Goal: Information Seeking & Learning: Learn about a topic

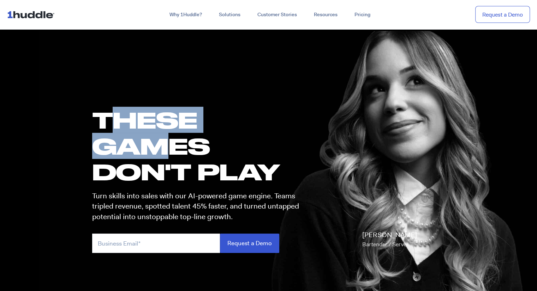
drag, startPoint x: 105, startPoint y: 118, endPoint x: 168, endPoint y: 167, distance: 79.7
click at [162, 157] on h1 "these GAMES DON'T PLAY" at bounding box center [198, 146] width 213 height 78
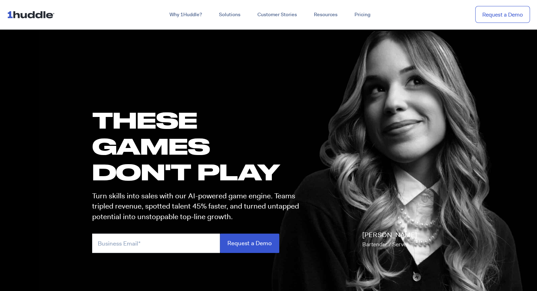
click at [168, 167] on h1 "these GAMES DON'T PLAY" at bounding box center [198, 146] width 213 height 78
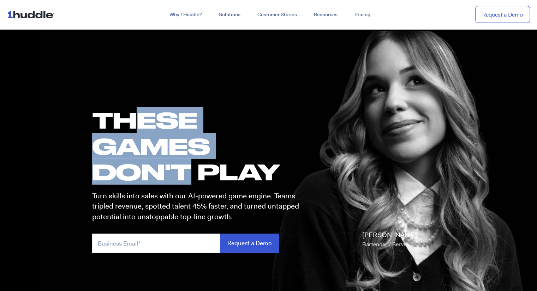
drag, startPoint x: 143, startPoint y: 126, endPoint x: 185, endPoint y: 166, distance: 58.7
click at [185, 166] on h1 "these GAMES DON'T PLAY" at bounding box center [198, 146] width 213 height 78
click at [187, 168] on h1 "these GAMES DON'T PLAY" at bounding box center [198, 146] width 213 height 78
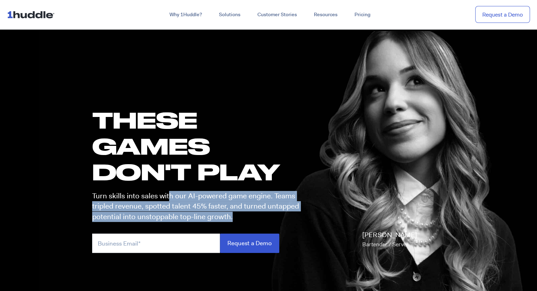
drag, startPoint x: 168, startPoint y: 193, endPoint x: 250, endPoint y: 221, distance: 86.4
click at [248, 220] on p "Turn skills into sales with our AI-powered game engine. Teams tripled revenue, …" at bounding box center [198, 206] width 213 height 31
click at [250, 221] on p "Turn skills into sales with our AI-powered game engine. Teams tripled revenue, …" at bounding box center [198, 206] width 213 height 31
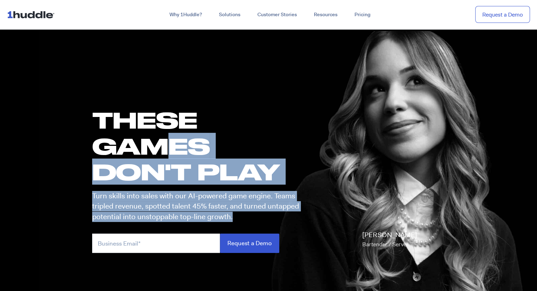
drag, startPoint x: 250, startPoint y: 221, endPoint x: 143, endPoint y: 140, distance: 133.9
click at [144, 140] on div "these GAMES DON'T PLAY Turn skills into sales with our AI-powered game engine. …" at bounding box center [195, 183] width 220 height 153
click at [140, 138] on h1 "these GAMES DON'T PLAY" at bounding box center [198, 146] width 213 height 78
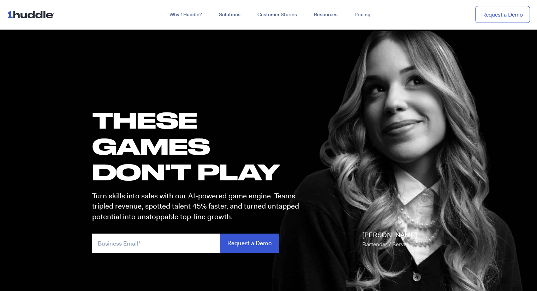
scroll to position [35, 0]
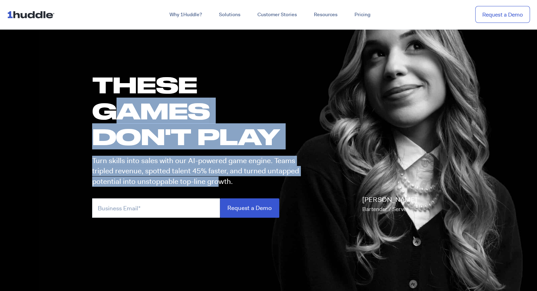
drag, startPoint x: 119, startPoint y: 99, endPoint x: 223, endPoint y: 187, distance: 136.7
click at [219, 187] on div "these GAMES DON'T PLAY Turn skills into sales with our AI-powered game engine. …" at bounding box center [195, 148] width 220 height 153
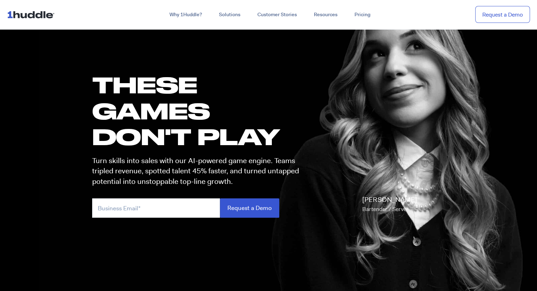
click at [233, 182] on p "Turn skills into sales with our AI-powered game engine. Teams tripled revenue, …" at bounding box center [198, 171] width 213 height 31
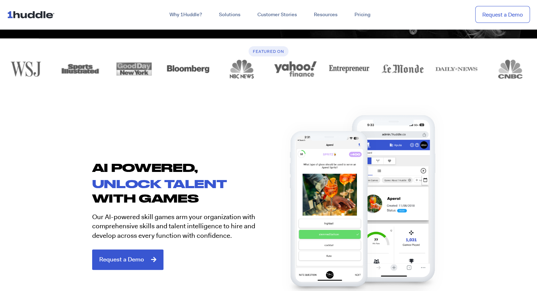
scroll to position [318, 0]
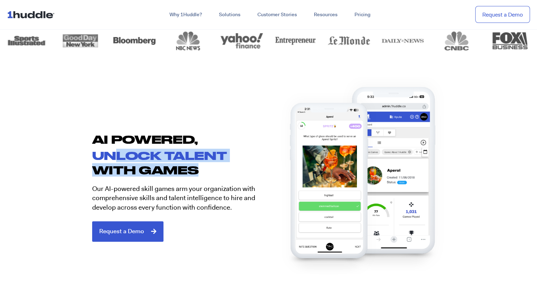
drag, startPoint x: 117, startPoint y: 149, endPoint x: 200, endPoint y: 170, distance: 85.9
click at [200, 170] on div "AI POWERED, unlock talent with games Our AI-powered skill games arm your organi…" at bounding box center [176, 186] width 183 height 109
click at [212, 175] on h2 "with games" at bounding box center [180, 170] width 176 height 11
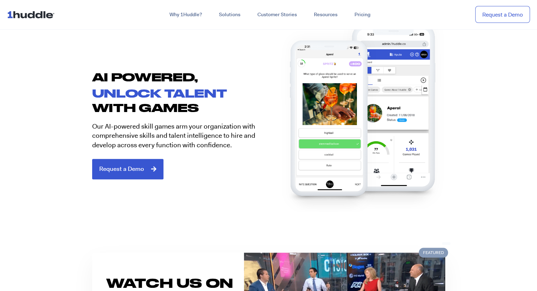
scroll to position [388, 0]
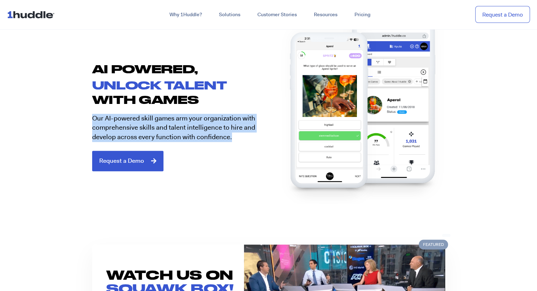
drag, startPoint x: 243, startPoint y: 138, endPoint x: 79, endPoint y: 116, distance: 165.4
click at [79, 116] on section "AI POWERED, unlock talent with games Our AI-powered skill games arm your organi…" at bounding box center [268, 113] width 537 height 159
click at [74, 121] on section "AI POWERED, unlock talent with games Our AI-powered skill games arm your organi…" at bounding box center [268, 113] width 537 height 159
drag, startPoint x: 72, startPoint y: 120, endPoint x: 255, endPoint y: 141, distance: 184.3
click at [255, 141] on section "AI POWERED, unlock talent with games Our AI-powered skill games arm your organi…" at bounding box center [268, 113] width 537 height 159
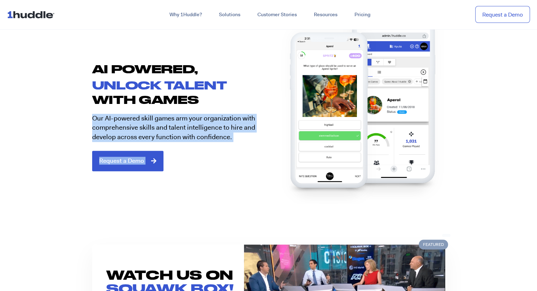
click at [236, 182] on section "AI POWERED, unlock talent with games Our AI-powered skill games arm your organi…" at bounding box center [268, 113] width 537 height 159
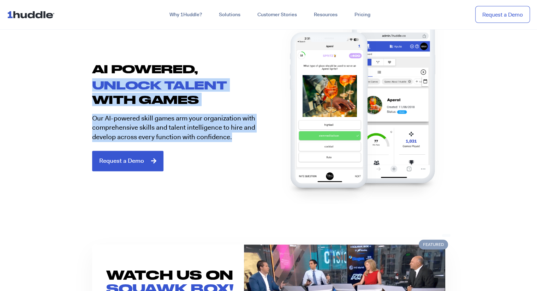
drag, startPoint x: 68, startPoint y: 79, endPoint x: 238, endPoint y: 158, distance: 188.0
click at [237, 157] on section "AI POWERED, unlock talent with games Our AI-powered skill games arm your organi…" at bounding box center [268, 113] width 537 height 159
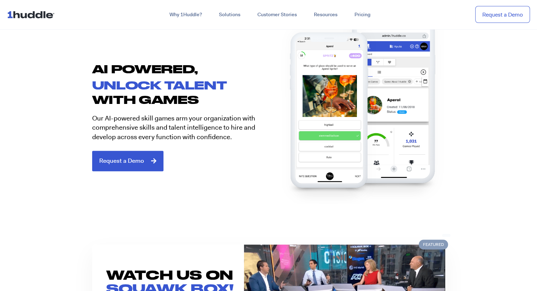
click at [239, 161] on div "Request a Demo" at bounding box center [180, 161] width 176 height 20
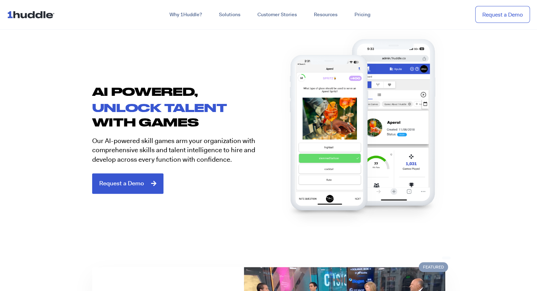
scroll to position [423, 0]
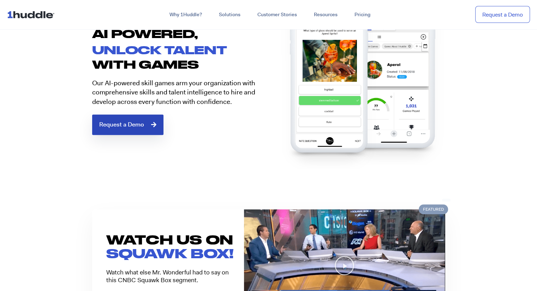
click at [130, 125] on span "Request a Demo" at bounding box center [121, 125] width 45 height 6
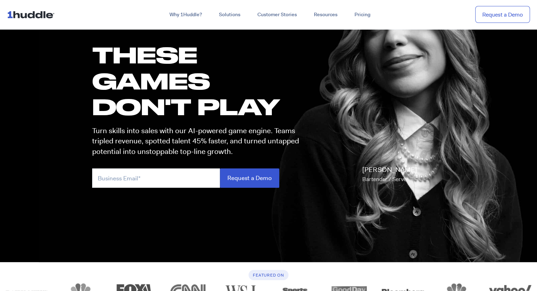
scroll to position [0, 0]
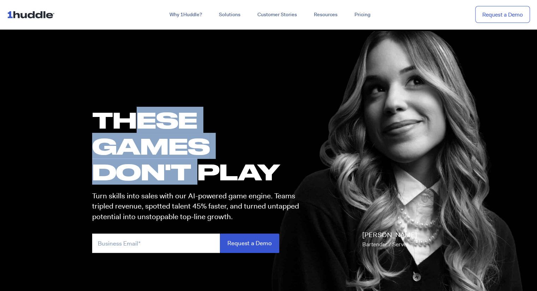
drag, startPoint x: 146, startPoint y: 106, endPoint x: 201, endPoint y: 171, distance: 85.1
click at [200, 170] on div "these GAMES DON'T PLAY Turn skills into sales with our AI-powered game engine. …" at bounding box center [268, 189] width 367 height 277
click at [204, 175] on h1 "these GAMES DON'T PLAY" at bounding box center [198, 146] width 213 height 78
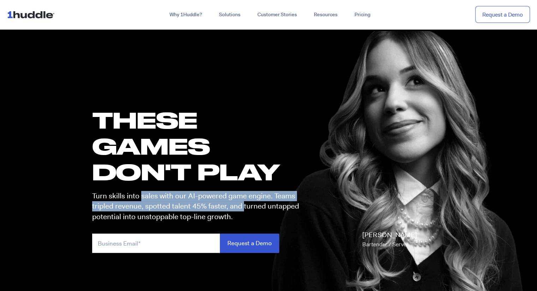
drag, startPoint x: 141, startPoint y: 197, endPoint x: 242, endPoint y: 211, distance: 101.2
click at [242, 211] on p "Turn skills into sales with our AI-powered game engine. Teams tripled revenue, …" at bounding box center [198, 206] width 213 height 31
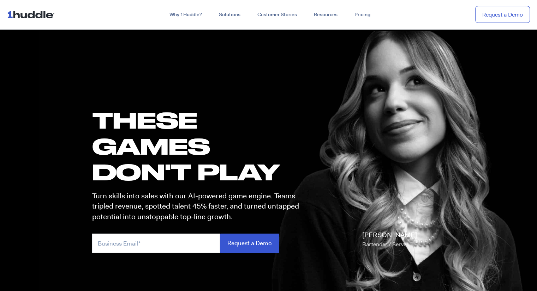
click at [242, 213] on p "Turn skills into sales with our AI-powered game engine. Teams tripled revenue, …" at bounding box center [198, 206] width 213 height 31
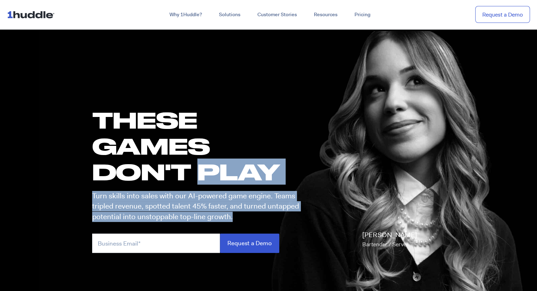
drag, startPoint x: 242, startPoint y: 213, endPoint x: 228, endPoint y: 177, distance: 39.0
click at [228, 177] on div "these GAMES DON'T PLAY Turn skills into sales with our AI-powered game engine. …" at bounding box center [195, 183] width 220 height 153
click at [228, 177] on h1 "these GAMES DON'T PLAY" at bounding box center [198, 146] width 213 height 78
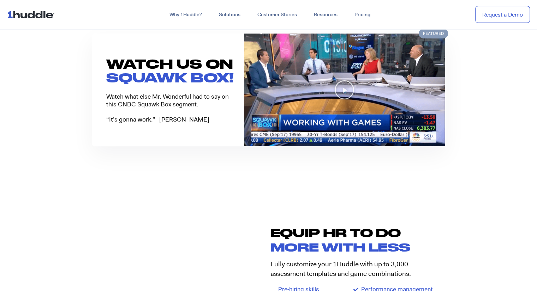
scroll to position [600, 0]
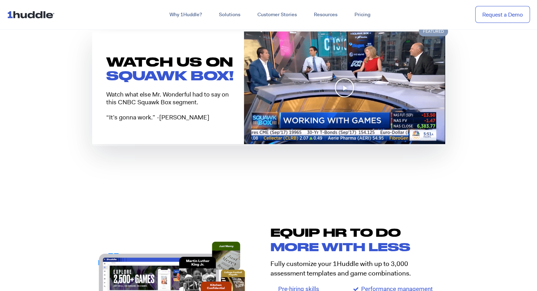
click at [341, 83] on icon "Play Video" at bounding box center [344, 88] width 20 height 20
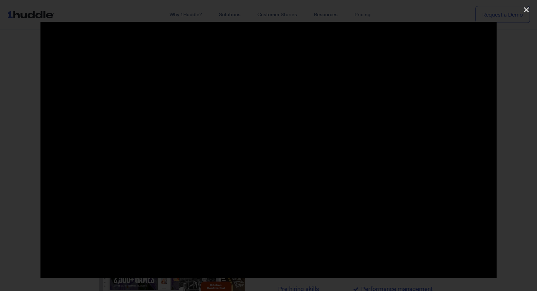
click at [506, 144] on div at bounding box center [268, 146] width 537 height 248
click at [523, 10] on icon "Close (Esc)" at bounding box center [526, 9] width 7 height 7
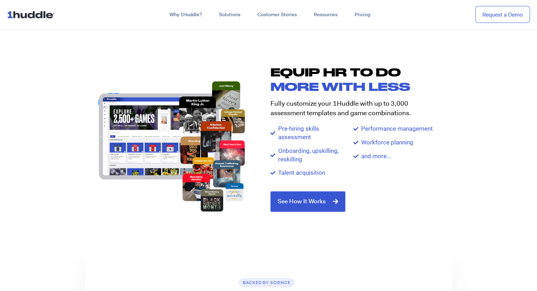
scroll to position [776, 0]
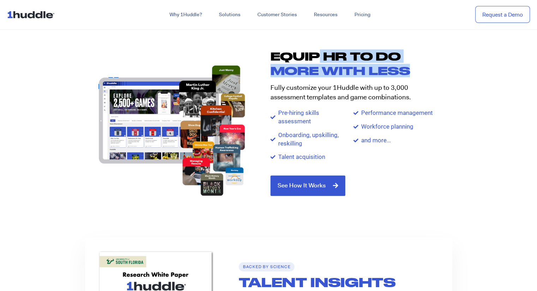
drag, startPoint x: 327, startPoint y: 58, endPoint x: 449, endPoint y: 71, distance: 122.0
click at [449, 71] on div "Equip HR TO DO more with less Fully customize your 1Huddle with up to 3,000 ass…" at bounding box center [360, 123] width 183 height 161
click at [450, 72] on div "Equip HR TO DO more with less Fully customize your 1Huddle with up to 3,000 ass…" at bounding box center [360, 123] width 183 height 161
drag, startPoint x: 400, startPoint y: 52, endPoint x: 428, endPoint y: 78, distance: 38.4
click at [427, 77] on div "Equip HR TO DO more with less Fully customize your 1Huddle with up to 3,000 ass…" at bounding box center [360, 123] width 183 height 161
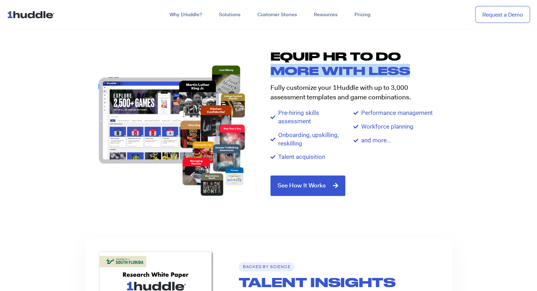
click at [435, 68] on h2 "more with less" at bounding box center [353, 70] width 166 height 11
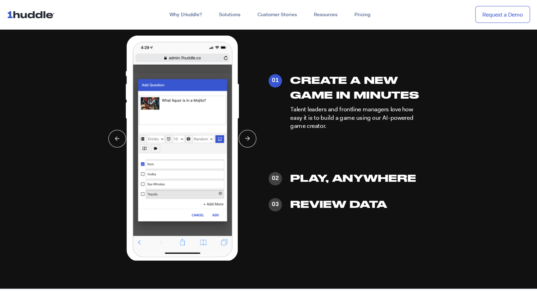
scroll to position [1694, 0]
drag, startPoint x: 336, startPoint y: 80, endPoint x: 453, endPoint y: 167, distance: 145.3
click at [445, 162] on div "01 02 03" at bounding box center [269, 146] width 420 height 230
click at [484, 200] on section "01 02" at bounding box center [269, 146] width 434 height 230
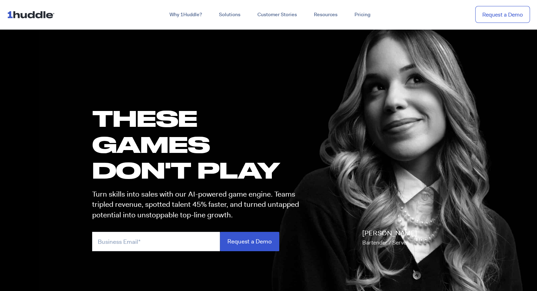
scroll to position [0, 0]
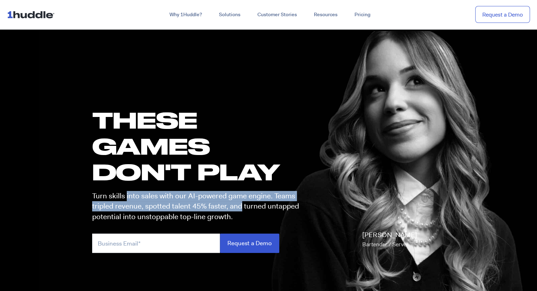
drag, startPoint x: 167, startPoint y: 204, endPoint x: 240, endPoint y: 211, distance: 73.4
click at [239, 211] on p "Turn skills into sales with our AI-powered game engine. Teams tripled revenue, …" at bounding box center [198, 206] width 213 height 31
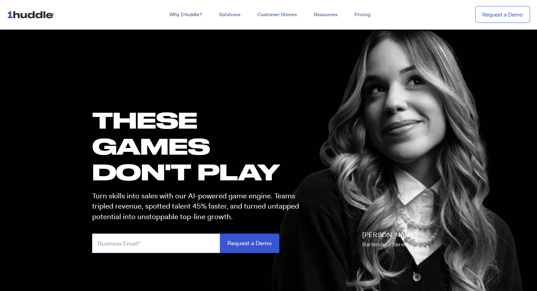
click at [242, 212] on p "Turn skills into sales with our AI-powered game engine. Teams tripled revenue, …" at bounding box center [198, 206] width 213 height 31
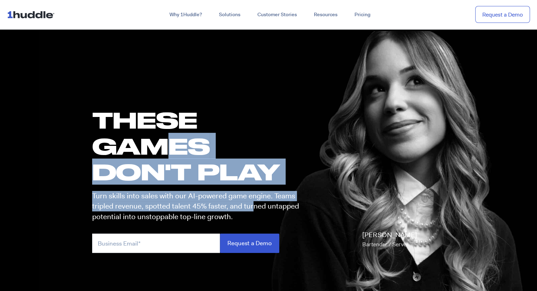
drag, startPoint x: 251, startPoint y: 211, endPoint x: 175, endPoint y: 145, distance: 101.0
click at [175, 146] on div "these GAMES DON'T PLAY Turn skills into sales with our AI-powered game engine. …" at bounding box center [195, 183] width 220 height 153
click at [158, 133] on h1 "these GAMES DON'T PLAY" at bounding box center [198, 146] width 213 height 78
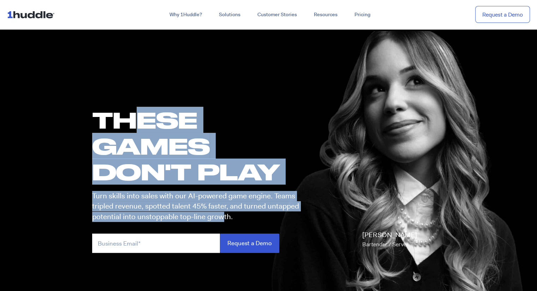
drag, startPoint x: 127, startPoint y: 128, endPoint x: 223, endPoint y: 213, distance: 128.5
click at [223, 213] on div "these GAMES DON'T PLAY Turn skills into sales with our AI-powered game engine. …" at bounding box center [195, 183] width 220 height 153
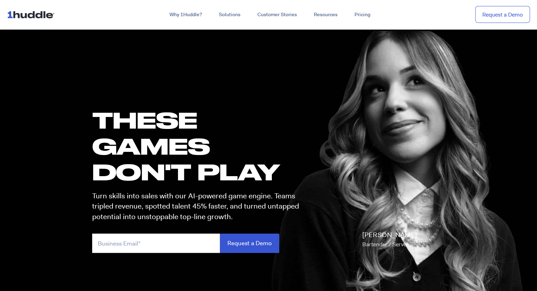
click at [227, 215] on p "Turn skills into sales with our AI-powered game engine. Teams tripled revenue, …" at bounding box center [198, 206] width 213 height 31
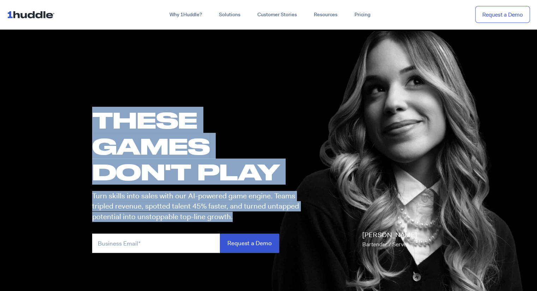
drag, startPoint x: 227, startPoint y: 215, endPoint x: 172, endPoint y: 141, distance: 92.6
click at [172, 141] on div "these GAMES DON'T PLAY Turn skills into sales with our AI-powered game engine. …" at bounding box center [195, 183] width 220 height 153
click at [172, 141] on h1 "these GAMES DON'T PLAY" at bounding box center [198, 146] width 213 height 78
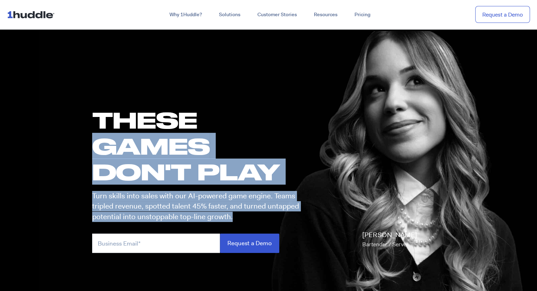
drag, startPoint x: 247, startPoint y: 216, endPoint x: 245, endPoint y: 89, distance: 127.4
click at [245, 89] on div "these GAMES DON'T PLAY Turn skills into sales with our AI-powered game engine. …" at bounding box center [268, 189] width 367 height 277
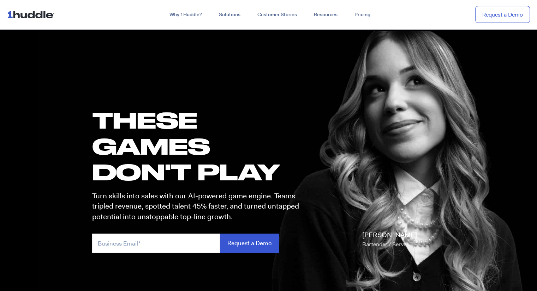
click at [182, 116] on h1 "these GAMES DON'T PLAY" at bounding box center [198, 146] width 213 height 78
click at [156, 113] on h1 "these GAMES DON'T PLAY" at bounding box center [198, 146] width 213 height 78
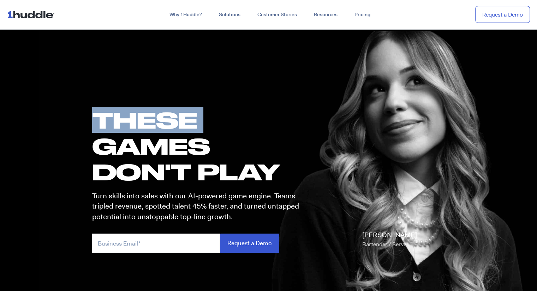
click at [156, 113] on h1 "these GAMES DON'T PLAY" at bounding box center [198, 146] width 213 height 78
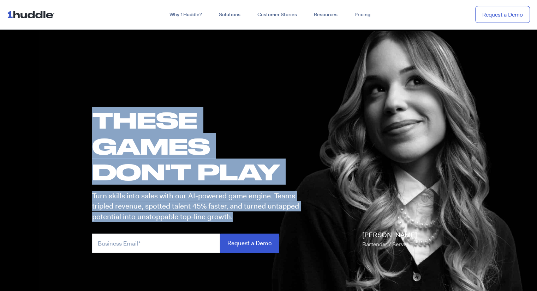
drag, startPoint x: 156, startPoint y: 113, endPoint x: 221, endPoint y: 200, distance: 108.4
click at [221, 200] on div "these GAMES DON'T PLAY Turn skills into sales with our AI-powered game engine. …" at bounding box center [195, 183] width 220 height 153
click at [229, 204] on p "Turn skills into sales with our AI-powered game engine. Teams tripled revenue, …" at bounding box center [198, 206] width 213 height 31
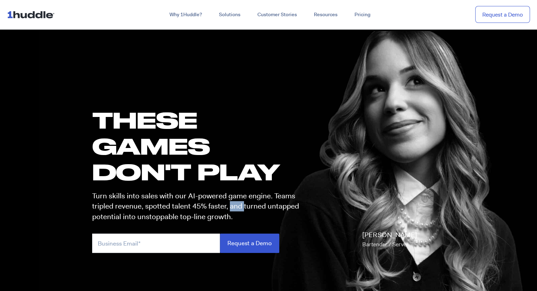
click at [229, 204] on p "Turn skills into sales with our AI-powered game engine. Teams tripled revenue, …" at bounding box center [198, 206] width 213 height 31
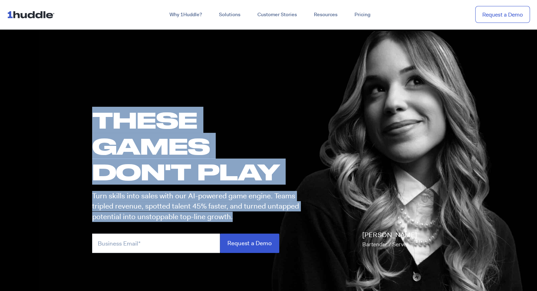
drag, startPoint x: 229, startPoint y: 204, endPoint x: 198, endPoint y: 126, distance: 83.3
click at [198, 126] on div "these GAMES DON'T PLAY Turn skills into sales with our AI-powered game engine. …" at bounding box center [195, 183] width 220 height 153
click at [198, 126] on h1 "these GAMES DON'T PLAY" at bounding box center [198, 146] width 213 height 78
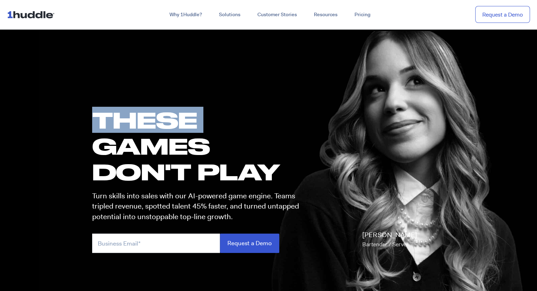
click at [198, 126] on h1 "these GAMES DON'T PLAY" at bounding box center [198, 146] width 213 height 78
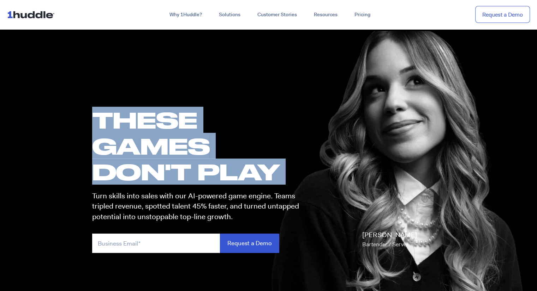
drag, startPoint x: 198, startPoint y: 126, endPoint x: 247, endPoint y: 183, distance: 75.0
click at [246, 180] on h1 "these GAMES DON'T PLAY" at bounding box center [198, 146] width 213 height 78
click at [247, 183] on h1 "these GAMES DON'T PLAY" at bounding box center [198, 146] width 213 height 78
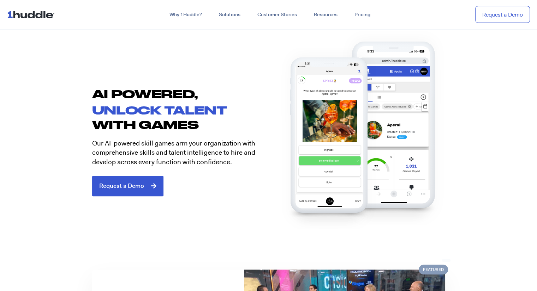
scroll to position [353, 0]
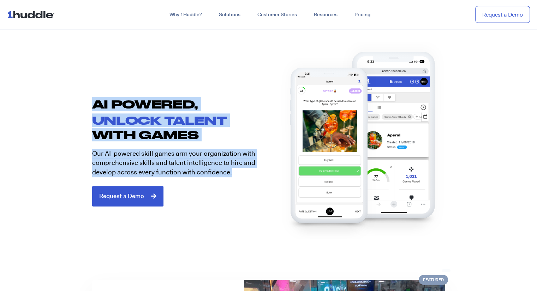
drag, startPoint x: 84, startPoint y: 107, endPoint x: 259, endPoint y: 188, distance: 192.3
click at [255, 183] on section "AI POWERED, unlock talent with games Our AI-powered skill games arm your organi…" at bounding box center [268, 149] width 537 height 159
click at [259, 188] on div at bounding box center [345, 138] width 183 height 137
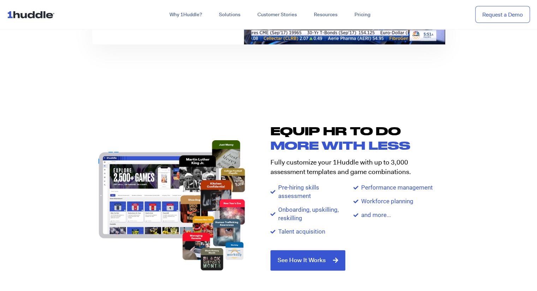
scroll to position [706, 0]
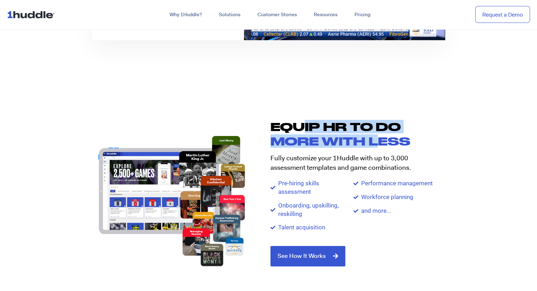
drag, startPoint x: 304, startPoint y: 126, endPoint x: 386, endPoint y: 150, distance: 85.6
click at [386, 150] on div "Equip HR TO DO more with less Fully customize your 1Huddle with up to 3,000 ass…" at bounding box center [360, 194] width 183 height 161
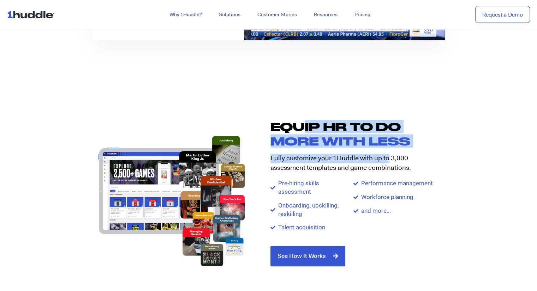
click at [387, 150] on div "Equip HR TO DO more with less Fully customize your 1Huddle with up to 3,000 ass…" at bounding box center [360, 194] width 183 height 161
drag, startPoint x: 321, startPoint y: 128, endPoint x: 375, endPoint y: 163, distance: 64.5
click at [375, 163] on div "Equip HR TO DO more with less Fully customize your 1Huddle with up to 3,000 ass…" at bounding box center [360, 194] width 183 height 161
click at [375, 163] on p "Fully customize your 1Huddle with up to 3,000 assessment templates and game com…" at bounding box center [353, 163] width 166 height 19
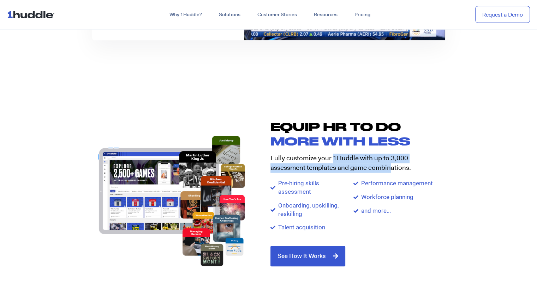
drag, startPoint x: 333, startPoint y: 159, endPoint x: 390, endPoint y: 167, distance: 57.7
click at [390, 167] on p "Fully customize your 1Huddle with up to 3,000 assessment templates and game com…" at bounding box center [353, 163] width 166 height 19
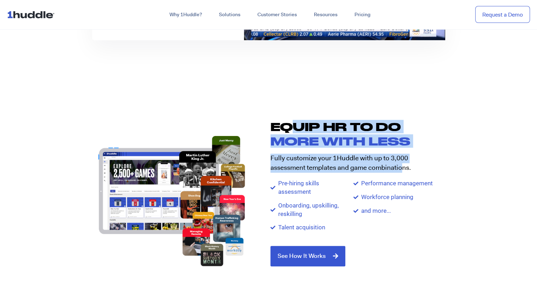
drag, startPoint x: 313, startPoint y: 133, endPoint x: 404, endPoint y: 165, distance: 96.1
click at [402, 164] on div "Equip HR TO DO more with less Fully customize your 1Huddle with up to 3,000 ass…" at bounding box center [360, 194] width 183 height 161
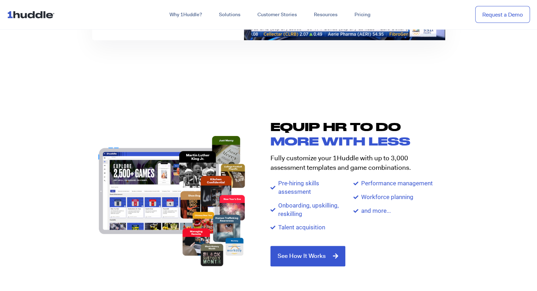
click at [404, 166] on p "Fully customize your 1Huddle with up to 3,000 assessment templates and game com…" at bounding box center [353, 163] width 166 height 19
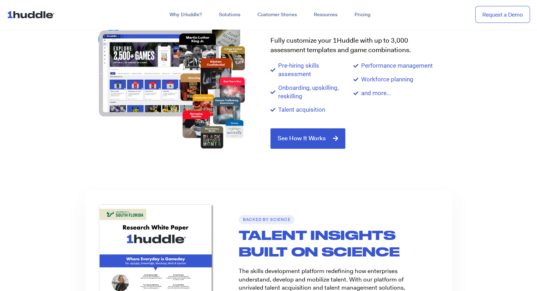
scroll to position [811, 0]
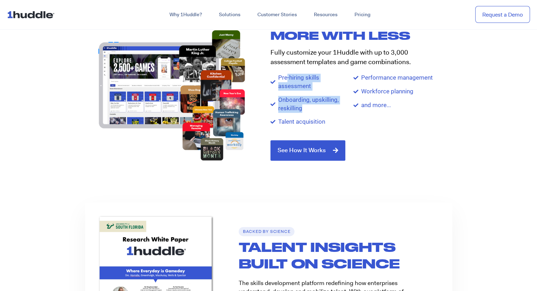
drag, startPoint x: 285, startPoint y: 79, endPoint x: 330, endPoint y: 112, distance: 55.0
click at [330, 112] on ul "Pre-hiring skills assessment Onboarding, upskilling, reskilling Talent acquisit…" at bounding box center [311, 100] width 83 height 53
click at [331, 117] on ul "Pre-hiring skills assessment Onboarding, upskilling, reskilling Talent acquisit…" at bounding box center [311, 100] width 83 height 53
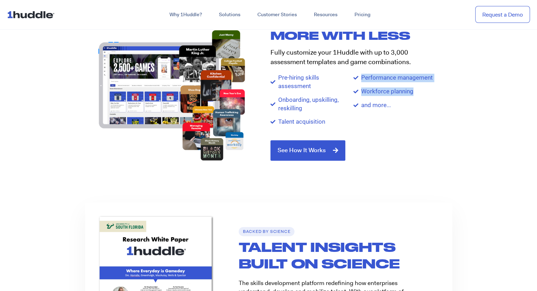
drag, startPoint x: 337, startPoint y: 123, endPoint x: 417, endPoint y: 96, distance: 85.4
click at [417, 96] on div "Pre-hiring skills assessment Onboarding, upskilling, reskilling Talent acquisit…" at bounding box center [353, 100] width 166 height 53
click at [420, 99] on ul "Performance management Workforce planning and more..." at bounding box center [394, 92] width 83 height 36
drag, startPoint x: 430, startPoint y: 101, endPoint x: 427, endPoint y: 71, distance: 29.5
click at [427, 72] on div "Equip HR TO DO more with less Fully customize your 1Huddle with up to 3,000 ass…" at bounding box center [360, 88] width 183 height 161
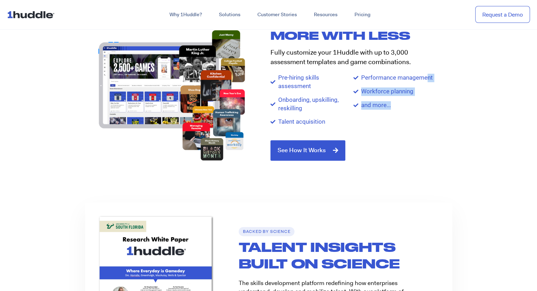
click at [427, 71] on div "Equip HR TO DO more with less Fully customize your 1Huddle with up to 3,000 ass…" at bounding box center [360, 88] width 183 height 161
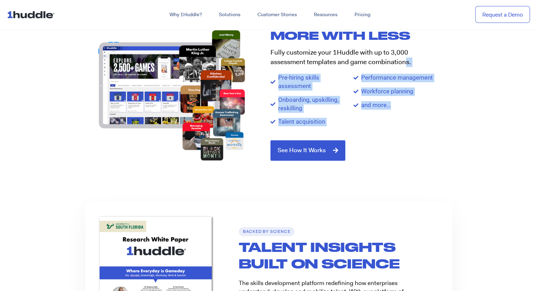
drag, startPoint x: 405, startPoint y: 68, endPoint x: 428, endPoint y: 120, distance: 56.8
click at [428, 119] on div "Equip HR TO DO more with less Fully customize your 1Huddle with up to 3,000 ass…" at bounding box center [360, 88] width 183 height 161
click at [429, 123] on div "Performance management Workforce planning and more..." at bounding box center [394, 100] width 83 height 53
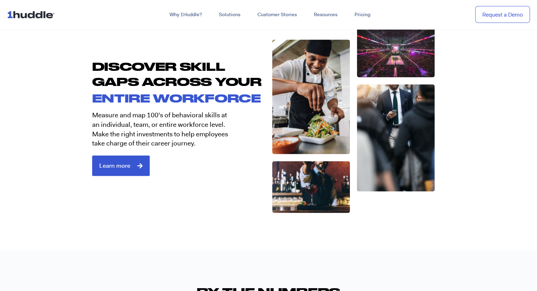
scroll to position [1200, 0]
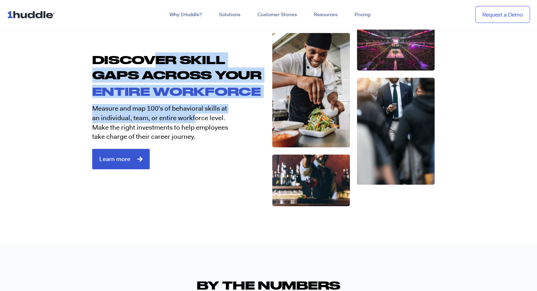
drag, startPoint x: 155, startPoint y: 56, endPoint x: 197, endPoint y: 129, distance: 84.5
click at [195, 124] on div "Discover Skill Gaps Across Your ENTIRE WORKFORCE Measure and map 100's of behav…" at bounding box center [176, 112] width 183 height 195
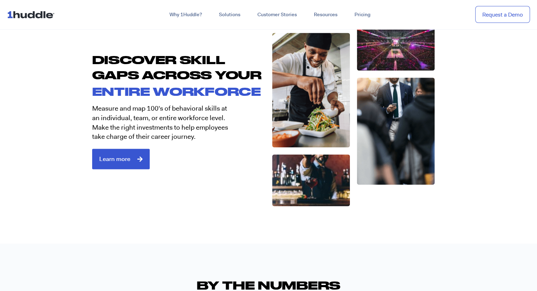
click at [198, 132] on p "Measure and map 100's of behavioral skills at an individual, team, or entire wo…" at bounding box center [161, 122] width 139 height 37
click at [198, 126] on p "Measure and map 100's of behavioral skills at an individual, team, or entire wo…" at bounding box center [161, 122] width 139 height 37
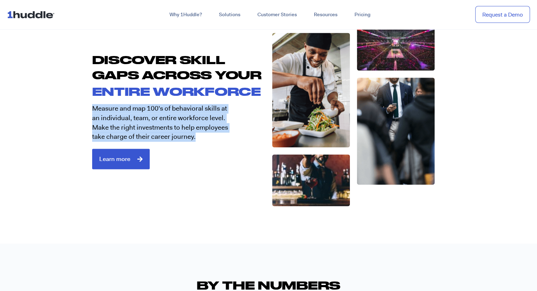
drag, startPoint x: 198, startPoint y: 126, endPoint x: 174, endPoint y: 79, distance: 52.1
click at [176, 81] on div "Discover Skill Gaps Across Your ENTIRE WORKFORCE Measure and map 100's of behav…" at bounding box center [176, 112] width 183 height 195
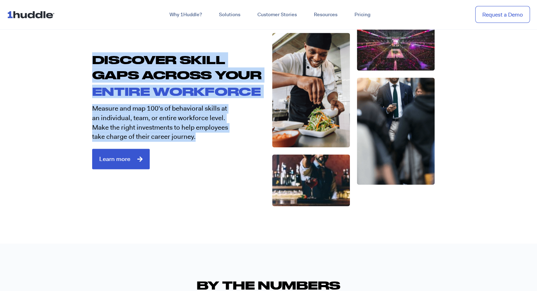
click at [173, 78] on h2 "Discover Skill Gaps Across Your" at bounding box center [180, 67] width 176 height 31
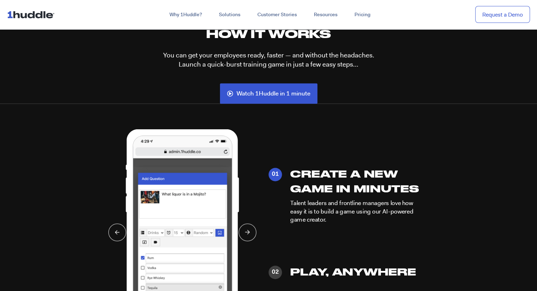
scroll to position [1588, 0]
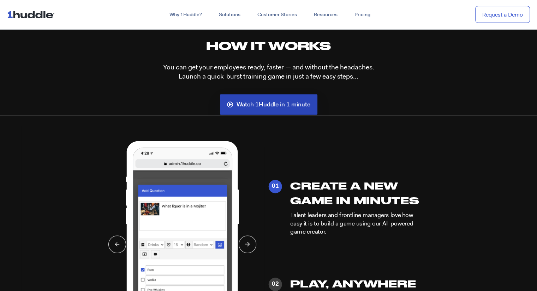
click at [271, 102] on span "Watch 1Huddle in 1 minute" at bounding box center [273, 105] width 74 height 6
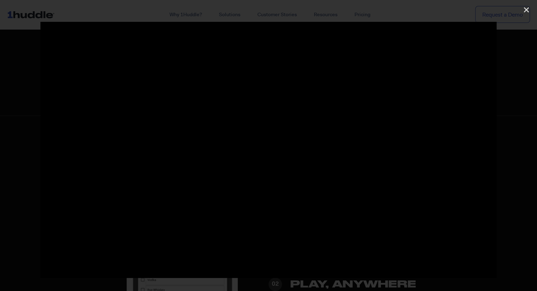
click at [507, 121] on div at bounding box center [268, 146] width 537 height 248
click at [526, 8] on icon "Close (Esc)" at bounding box center [526, 9] width 7 height 7
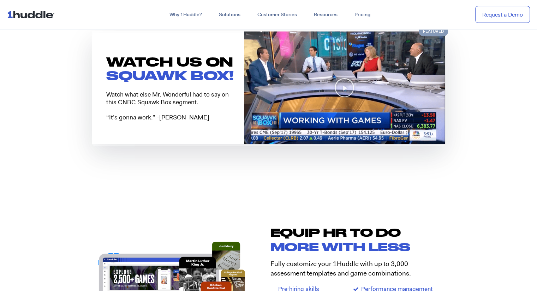
scroll to position [741, 0]
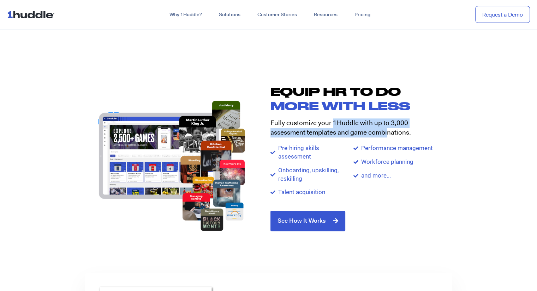
drag, startPoint x: 333, startPoint y: 121, endPoint x: 389, endPoint y: 135, distance: 57.6
click at [387, 135] on p "Fully customize your 1Huddle with up to 3,000 assessment templates and game com…" at bounding box center [353, 128] width 166 height 19
click at [389, 135] on p "Fully customize your 1Huddle with up to 3,000 assessment templates and game com…" at bounding box center [353, 128] width 166 height 19
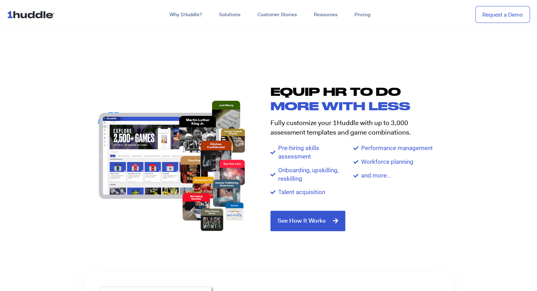
click at [397, 137] on p "Fully customize your 1Huddle with up to 3,000 assessment templates and game com…" at bounding box center [353, 128] width 166 height 19
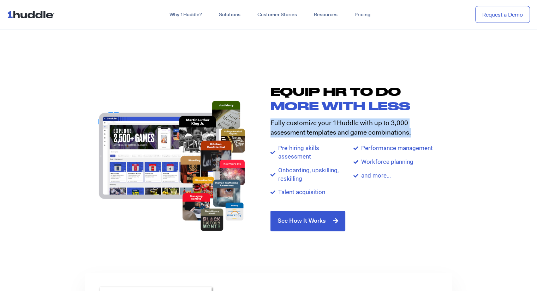
click at [397, 137] on p "Fully customize your 1Huddle with up to 3,000 assessment templates and game com…" at bounding box center [353, 128] width 166 height 19
click at [361, 130] on p "Fully customize your 1Huddle with up to 3,000 assessment templates and game com…" at bounding box center [353, 128] width 166 height 19
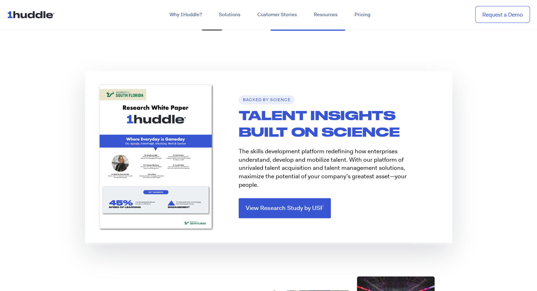
scroll to position [953, 0]
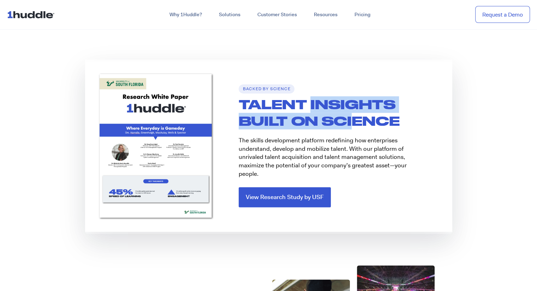
drag, startPoint x: 309, startPoint y: 110, endPoint x: 356, endPoint y: 135, distance: 52.6
click at [356, 134] on div "TALENT INSIGHTS BUILT ON SCIENCE" at bounding box center [338, 115] width 228 height 40
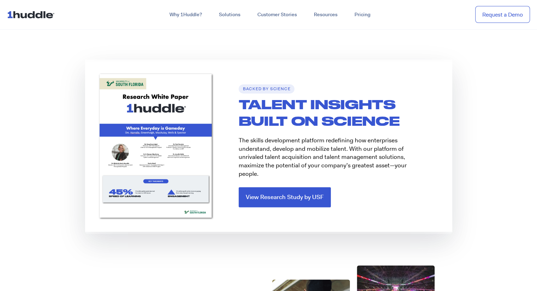
click at [358, 139] on div "backed by science TALENT INSIGHTS BUILT ON SCIENCE The skills development platf…" at bounding box center [338, 146] width 228 height 173
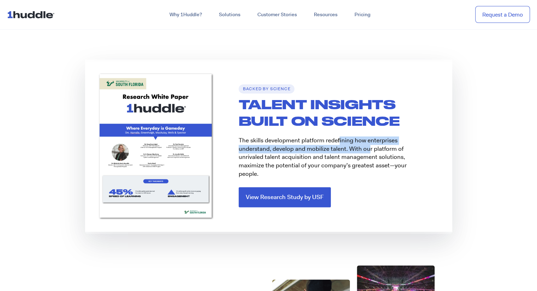
drag, startPoint x: 337, startPoint y: 140, endPoint x: 368, endPoint y: 155, distance: 34.1
click at [368, 155] on p "The skills development platform redefining how enterprises understand, develop …" at bounding box center [331, 158] width 185 height 42
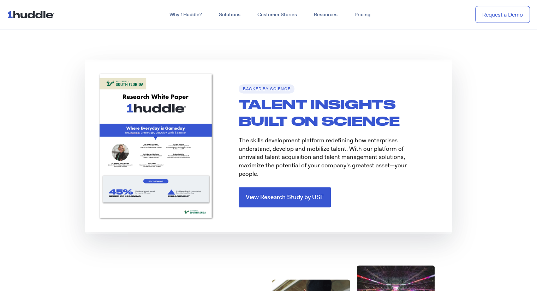
click at [368, 156] on p "The skills development platform redefining how enterprises understand, develop …" at bounding box center [331, 158] width 185 height 42
click at [326, 145] on p "The skills development platform redefining how enterprises understand, develop …" at bounding box center [331, 158] width 185 height 42
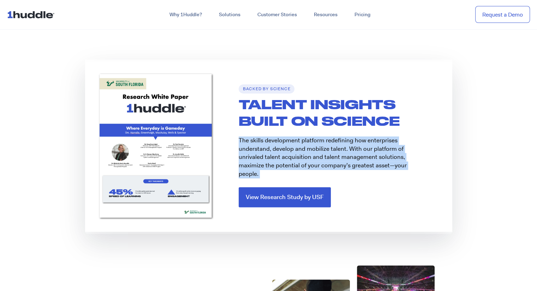
click at [326, 145] on p "The skills development platform redefining how enterprises understand, develop …" at bounding box center [331, 158] width 185 height 42
click at [349, 150] on p "The skills development platform redefining how enterprises understand, develop …" at bounding box center [331, 158] width 185 height 42
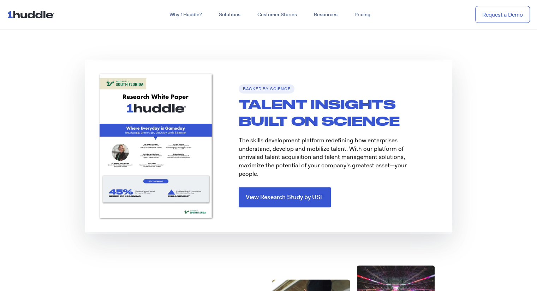
click at [304, 155] on p "The skills development platform redefining how enterprises understand, develop …" at bounding box center [331, 158] width 185 height 42
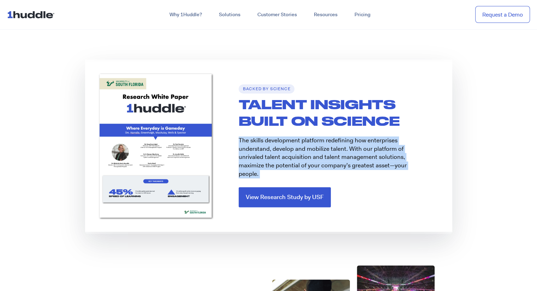
click at [304, 155] on p "The skills development platform redefining how enterprises understand, develop …" at bounding box center [331, 158] width 185 height 42
click at [344, 156] on p "The skills development platform redefining how enterprises understand, develop …" at bounding box center [331, 158] width 185 height 42
click at [296, 150] on p "The skills development platform redefining how enterprises understand, develop …" at bounding box center [331, 158] width 185 height 42
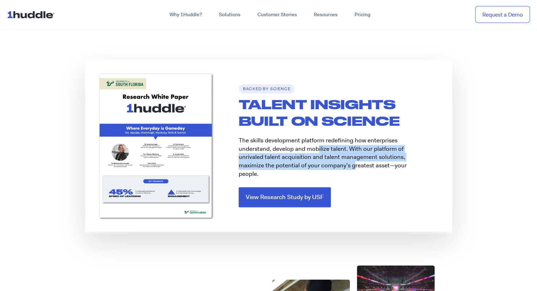
drag, startPoint x: 352, startPoint y: 170, endPoint x: 314, endPoint y: 151, distance: 42.9
click at [314, 152] on p "The skills development platform redefining how enterprises understand, develop …" at bounding box center [331, 158] width 185 height 42
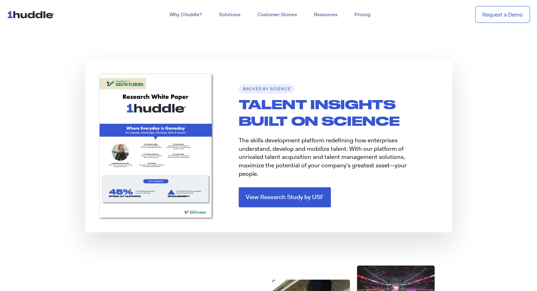
click at [301, 150] on p "The skills development platform redefining how enterprises understand, develop …" at bounding box center [331, 158] width 185 height 42
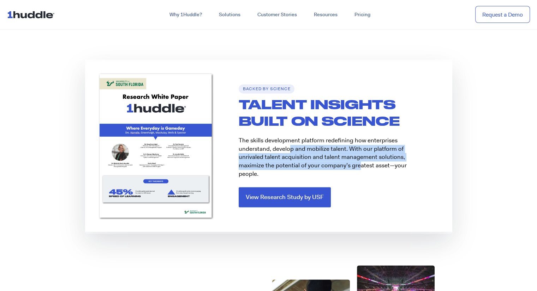
drag, startPoint x: 288, startPoint y: 149, endPoint x: 364, endPoint y: 169, distance: 79.2
click at [363, 169] on p "The skills development platform redefining how enterprises understand, develop …" at bounding box center [331, 158] width 185 height 42
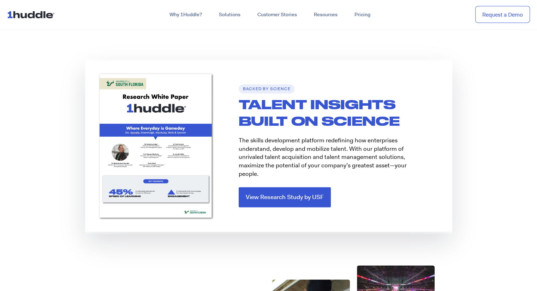
click at [364, 169] on p "The skills development platform redefining how enterprises understand, develop …" at bounding box center [331, 158] width 185 height 42
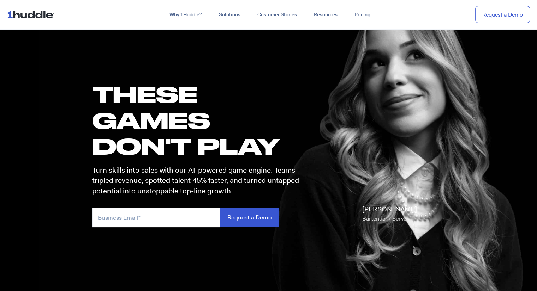
scroll to position [0, 0]
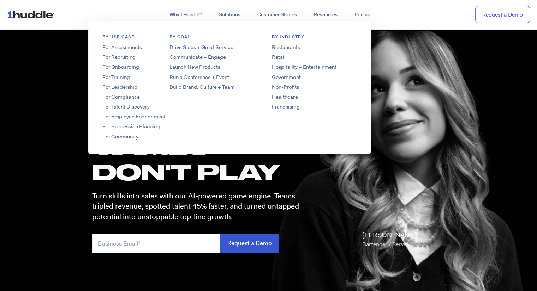
click at [209, 47] on link "Drive Sales + Great Service" at bounding box center [211, 47] width 113 height 7
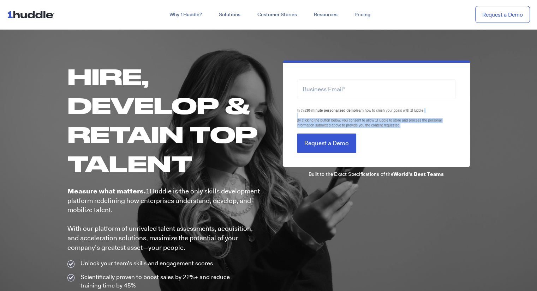
drag, startPoint x: 421, startPoint y: 124, endPoint x: 258, endPoint y: 112, distance: 162.7
click at [273, 113] on div "LTLS (Last Touch Lead Source) In this 30-minute personalized demo learn how to …" at bounding box center [369, 182] width 201 height 244
click at [180, 117] on h1 "Hire, Develop & Retain Top Talent" at bounding box center [164, 120] width 194 height 116
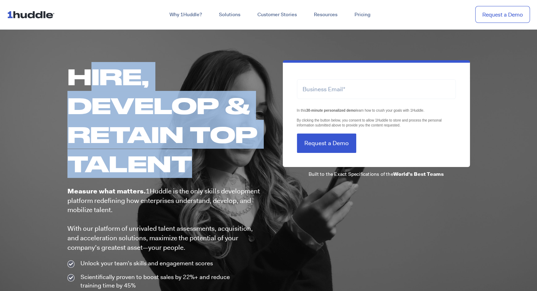
drag, startPoint x: 93, startPoint y: 84, endPoint x: 191, endPoint y: 170, distance: 130.5
click at [182, 165] on h1 "Hire, Develop & Retain Top Talent" at bounding box center [164, 120] width 194 height 116
click at [193, 171] on h1 "Hire, Develop & Retain Top Talent" at bounding box center [164, 120] width 194 height 116
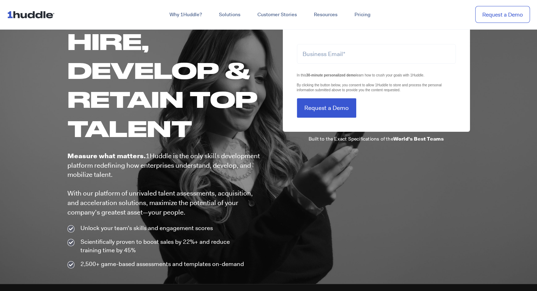
scroll to position [71, 0]
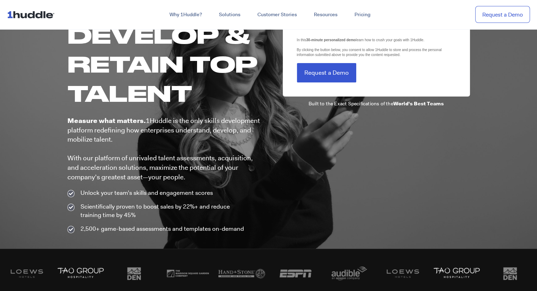
drag, startPoint x: 183, startPoint y: 171, endPoint x: 191, endPoint y: 182, distance: 13.6
click at [190, 180] on p "Measure what matters. 1Huddle is the only skills development platform redefinin…" at bounding box center [164, 149] width 194 height 66
click at [192, 183] on div "Measure what matters. 1Huddle is the only skills development platform redefinin…" at bounding box center [164, 149] width 194 height 80
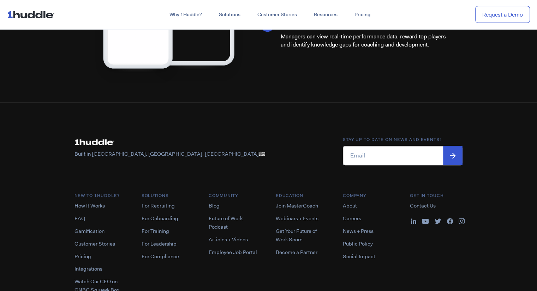
scroll to position [353, 0]
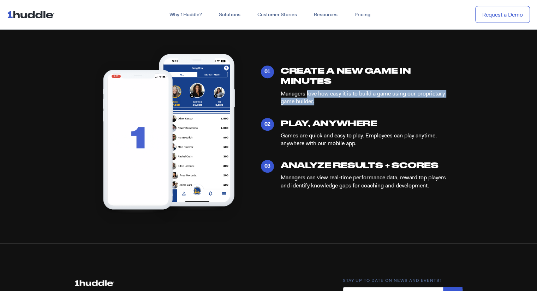
drag, startPoint x: 347, startPoint y: 96, endPoint x: 433, endPoint y: 105, distance: 86.5
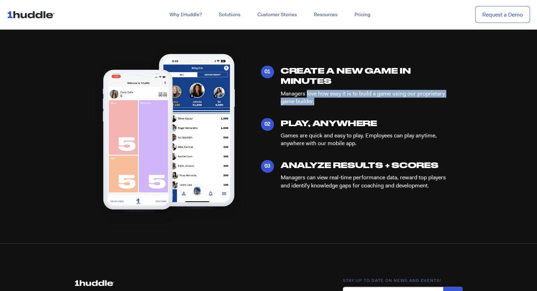
click at [433, 105] on p "Managers love how easy it is to build a game using our proprietary game builder." at bounding box center [365, 98] width 171 height 16
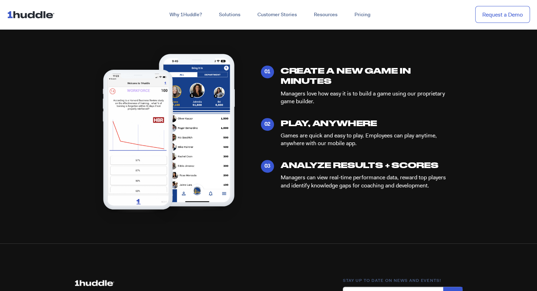
click at [401, 138] on p "Games are quick and easy to play. Employees can play anytime, anywhere with our…" at bounding box center [365, 140] width 171 height 16
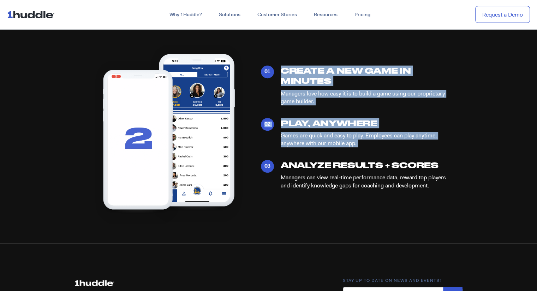
drag, startPoint x: 401, startPoint y: 138, endPoint x: 395, endPoint y: 85, distance: 54.0
click at [395, 85] on div "01 Create a new game in minutes Managers love how easy it is to build a game us…" at bounding box center [351, 130] width 202 height 137
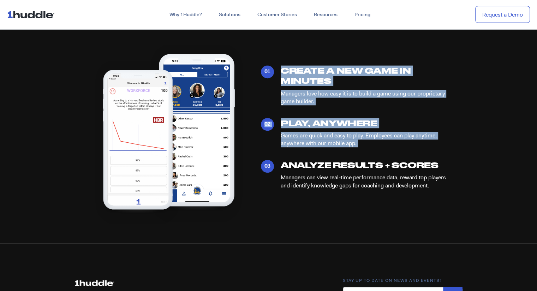
click at [356, 97] on p "Managers love how easy it is to build a game using our proprietary game builder." at bounding box center [365, 98] width 171 height 16
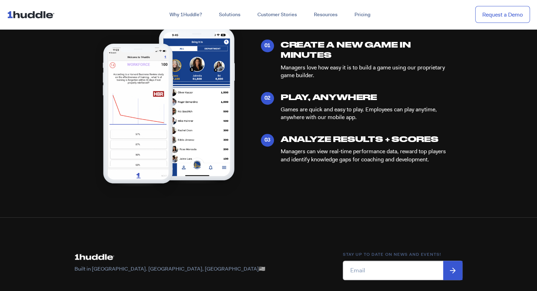
scroll to position [423, 0]
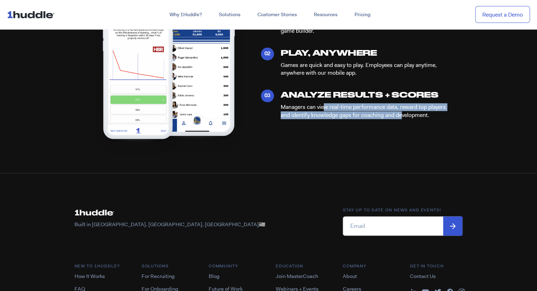
drag, startPoint x: 328, startPoint y: 108, endPoint x: 427, endPoint y: 123, distance: 100.4
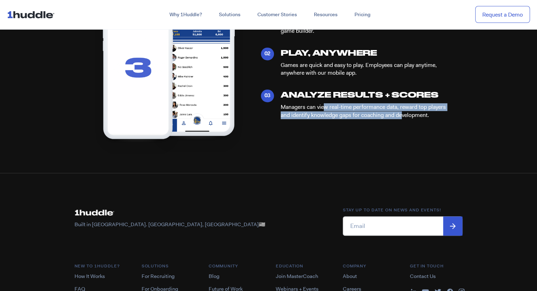
click at [423, 122] on div "Managers can view real-time performance data, reward top players and identify k…" at bounding box center [365, 115] width 171 height 25
click at [436, 125] on div "Managers can view real-time performance data, reward top players and identify k…" at bounding box center [365, 115] width 171 height 25
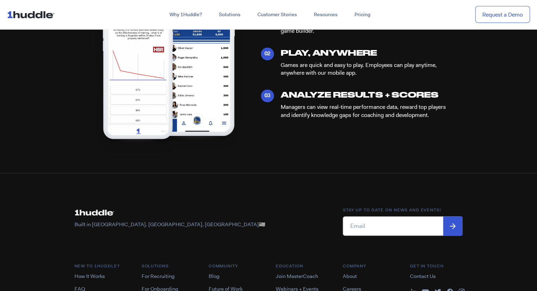
click at [320, 111] on p "Managers can view real-time performance data, reward top players and identify k…" at bounding box center [365, 111] width 171 height 16
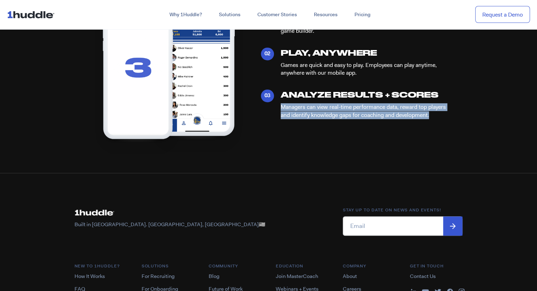
click at [320, 111] on p "Managers can view real-time performance data, reward top players and identify k…" at bounding box center [365, 111] width 171 height 16
click at [343, 118] on p "Managers can view real-time performance data, reward top players and identify k…" at bounding box center [365, 111] width 171 height 16
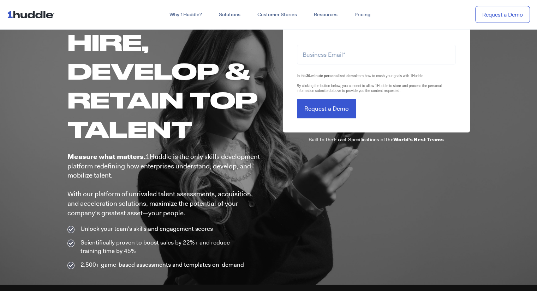
scroll to position [0, 0]
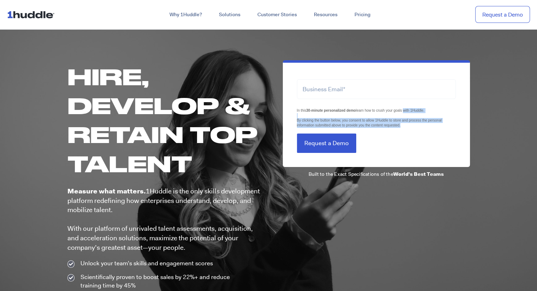
drag, startPoint x: 404, startPoint y: 111, endPoint x: 425, endPoint y: 130, distance: 28.2
click at [422, 129] on form "LTLS (Last Touch Lead Source) In this 30-minute personalized demo learn how to …" at bounding box center [376, 112] width 159 height 82
click at [425, 130] on form "LTLS (Last Touch Lead Source) In this 30-minute personalized demo learn how to …" at bounding box center [376, 112] width 159 height 82
drag, startPoint x: 388, startPoint y: 121, endPoint x: 416, endPoint y: 133, distance: 30.2
click at [416, 133] on form "LTLS (Last Touch Lead Source) In this 30-minute personalized demo learn how to …" at bounding box center [376, 112] width 159 height 82
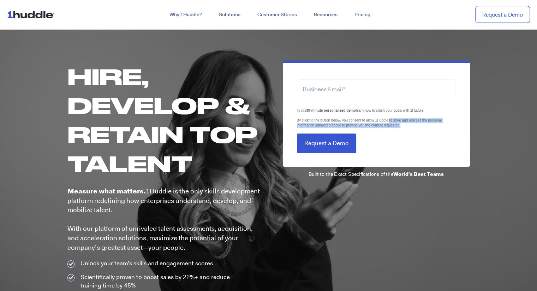
click at [416, 133] on form "LTLS (Last Touch Lead Source) In this 30-minute personalized demo learn how to …" at bounding box center [376, 112] width 159 height 82
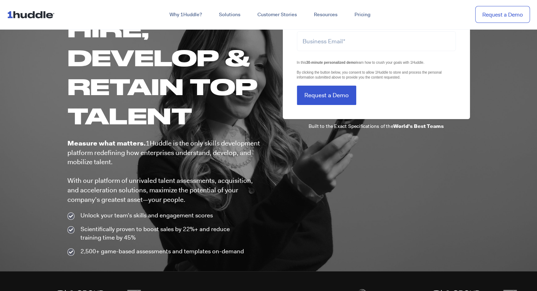
scroll to position [106, 0]
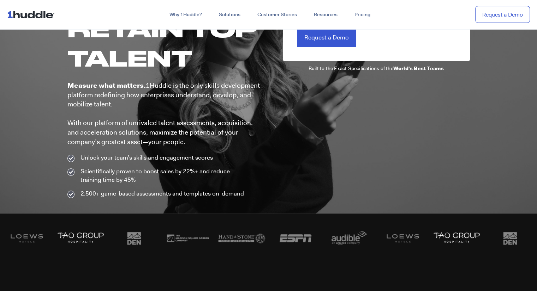
drag, startPoint x: 141, startPoint y: 123, endPoint x: 213, endPoint y: 144, distance: 75.6
click at [213, 144] on p "Measure what matters. 1Huddle is the only skills development platform redefinin…" at bounding box center [164, 114] width 194 height 66
drag, startPoint x: 219, startPoint y: 119, endPoint x: 208, endPoint y: 103, distance: 19.9
click at [211, 105] on p "Measure what matters. 1Huddle is the only skills development platform redefinin…" at bounding box center [164, 114] width 194 height 66
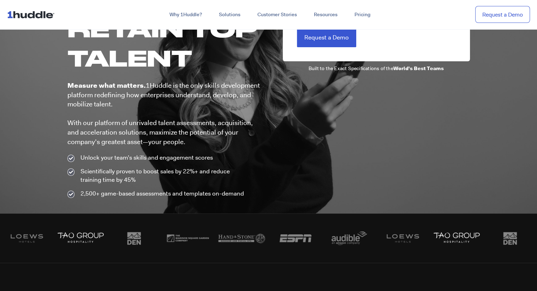
click at [249, 151] on div "Measure what matters. 1Huddle is the only skills development platform redefinin…" at bounding box center [164, 114] width 194 height 80
click at [231, 146] on p "Measure what matters. 1Huddle is the only skills development platform redefinin…" at bounding box center [164, 114] width 194 height 66
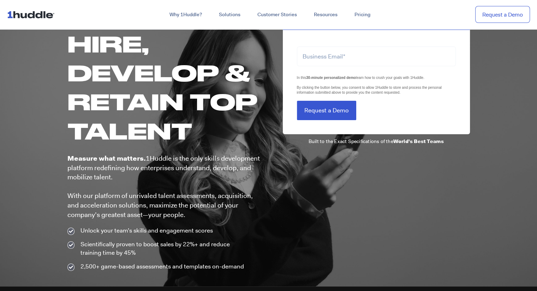
scroll to position [0, 0]
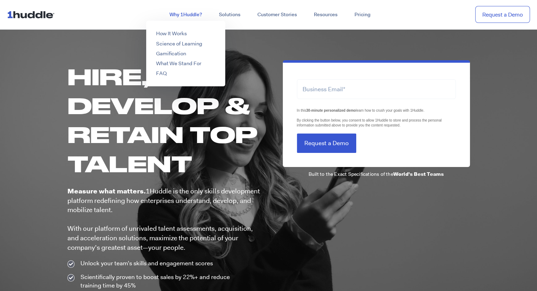
click at [185, 16] on link "Why 1Huddle?" at bounding box center [185, 14] width 49 height 13
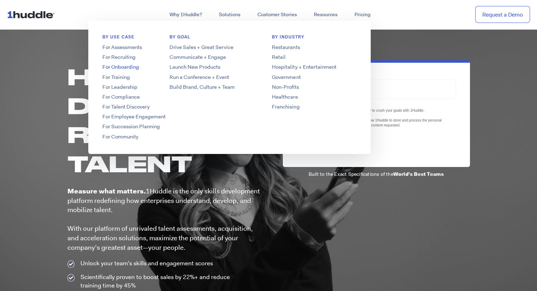
click at [121, 65] on link "For Onboarding" at bounding box center [144, 67] width 113 height 7
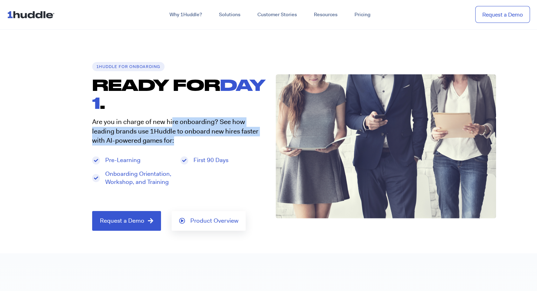
drag, startPoint x: 172, startPoint y: 127, endPoint x: 195, endPoint y: 137, distance: 25.0
click at [195, 137] on p "Are you in charge of new hire onboarding? See how leading brands use 1Huddle to…" at bounding box center [176, 131] width 169 height 28
click at [198, 138] on p "Are you in charge of new hire onboarding? See how leading brands use 1Huddle to…" at bounding box center [176, 131] width 169 height 28
click at [245, 132] on p "Are you in charge of new hire onboarding? See how leading brands use 1Huddle to…" at bounding box center [176, 131] width 169 height 28
click at [206, 119] on p "Are you in charge of new hire onboarding? See how leading brands use 1Huddle to…" at bounding box center [176, 131] width 169 height 28
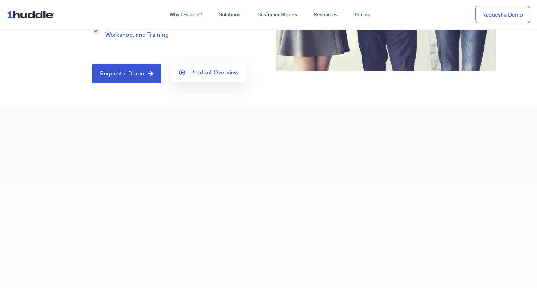
scroll to position [247, 0]
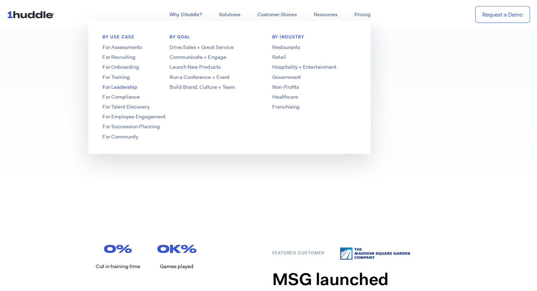
click at [126, 89] on link "For Leadership" at bounding box center [144, 87] width 113 height 7
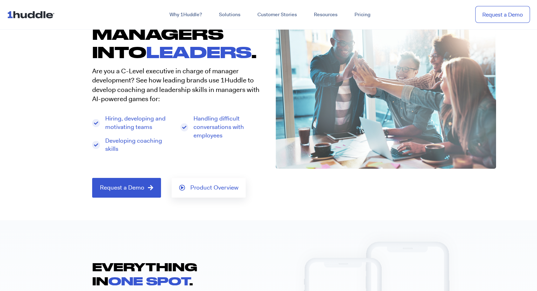
scroll to position [71, 0]
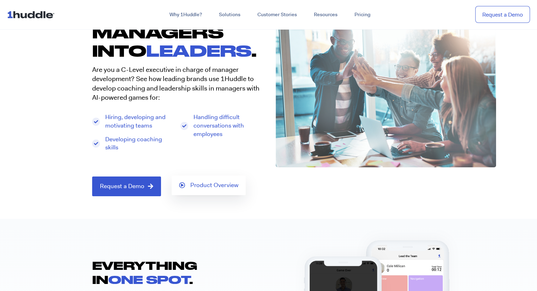
click at [215, 189] on span "Product Overview" at bounding box center [214, 185] width 48 height 6
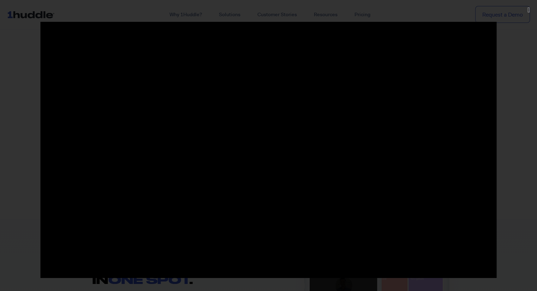
click at [515, 128] on div at bounding box center [268, 146] width 537 height 248
click at [527, 9] on icon "Close (Esc)" at bounding box center [528, 9] width 2 height 7
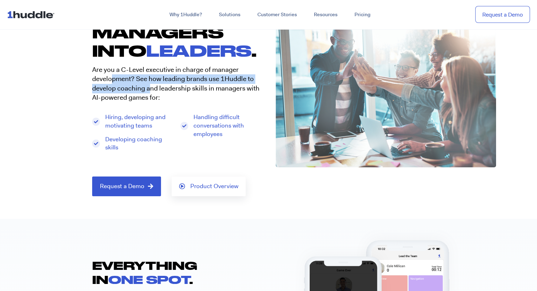
drag, startPoint x: 111, startPoint y: 78, endPoint x: 150, endPoint y: 91, distance: 40.6
click at [148, 90] on p "Are you a C-Level executive in charge of manager development? See how leading b…" at bounding box center [176, 83] width 169 height 37
click at [150, 91] on p "Are you a C-Level executive in charge of manager development? See how leading b…" at bounding box center [176, 83] width 169 height 37
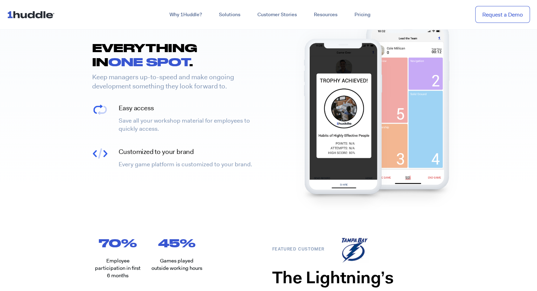
scroll to position [353, 0]
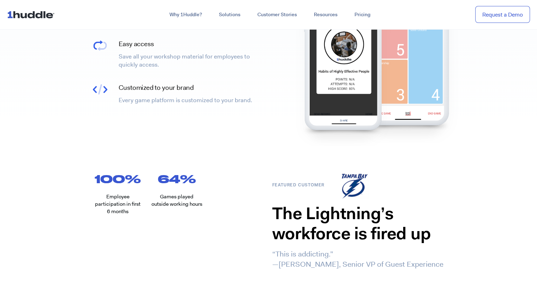
click at [40, 18] on img at bounding box center [32, 14] width 50 height 13
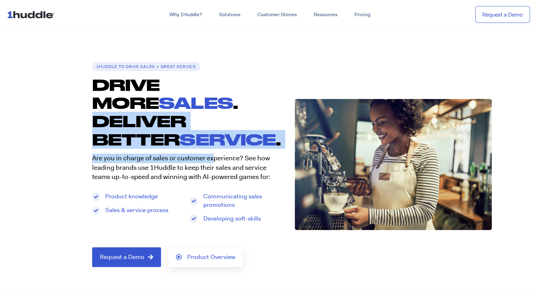
drag, startPoint x: 176, startPoint y: 108, endPoint x: 216, endPoint y: 136, distance: 48.8
click at [215, 135] on div "1Huddle to DRIVE SALES + GREAT SERVICE DRIVE MORE SALES . DELIVER BETTER SERVIC…" at bounding box center [186, 164] width 203 height 205
click at [216, 154] on p "Are you in charge of sales or customer experience? See how leading brands use 1…" at bounding box center [186, 168] width 189 height 28
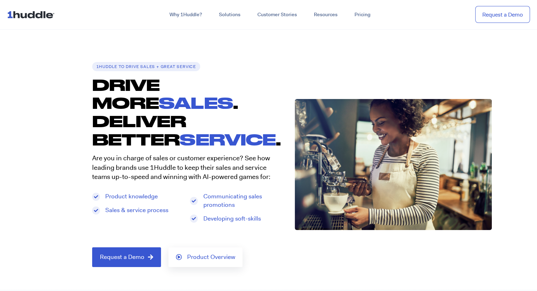
click at [107, 154] on p "Are you in charge of sales or customer experience? See how leading brands use 1…" at bounding box center [186, 168] width 189 height 28
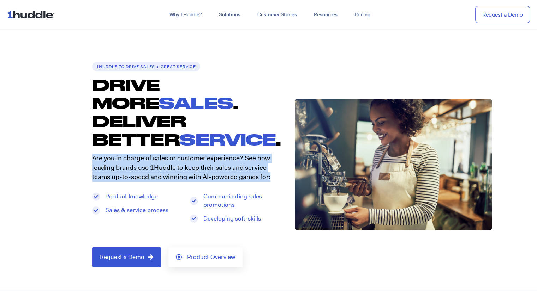
click at [107, 154] on p "Are you in charge of sales or customer experience? See how leading brands use 1…" at bounding box center [186, 168] width 189 height 28
click at [205, 154] on p "Are you in charge of sales or customer experience? See how leading brands use 1…" at bounding box center [186, 168] width 189 height 28
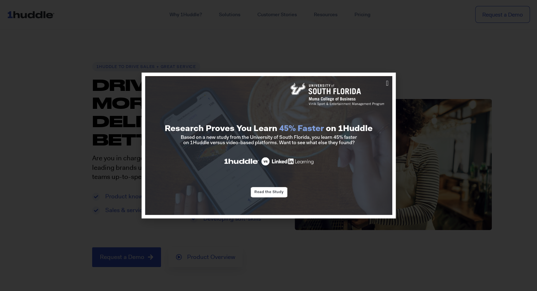
click at [471, 60] on div at bounding box center [268, 145] width 537 height 291
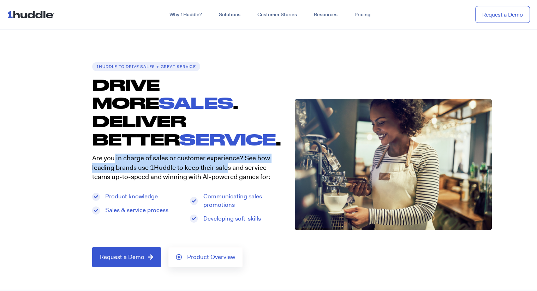
drag, startPoint x: 113, startPoint y: 142, endPoint x: 235, endPoint y: 154, distance: 122.3
click at [233, 154] on p "Are you in charge of sales or customer experience? See how leading brands use 1…" at bounding box center [186, 168] width 189 height 28
click at [235, 154] on p "Are you in charge of sales or customer experience? See how leading brands use 1…" at bounding box center [186, 168] width 189 height 28
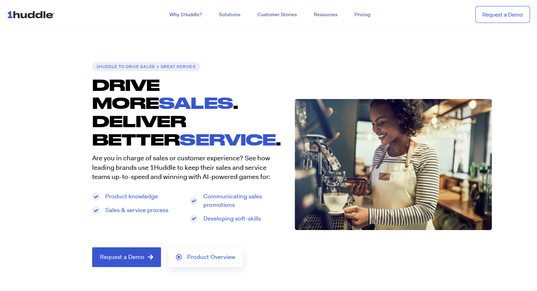
click at [240, 156] on p "Are you in charge of sales or customer experience? See how leading brands use 1…" at bounding box center [186, 168] width 189 height 28
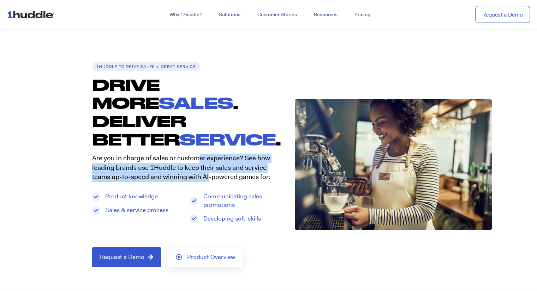
drag, startPoint x: 198, startPoint y: 143, endPoint x: 209, endPoint y: 157, distance: 17.9
click at [209, 156] on p "Are you in charge of sales or customer experience? See how leading brands use 1…" at bounding box center [186, 168] width 189 height 28
click at [209, 157] on p "Are you in charge of sales or customer experience? See how leading brands use 1…" at bounding box center [186, 168] width 189 height 28
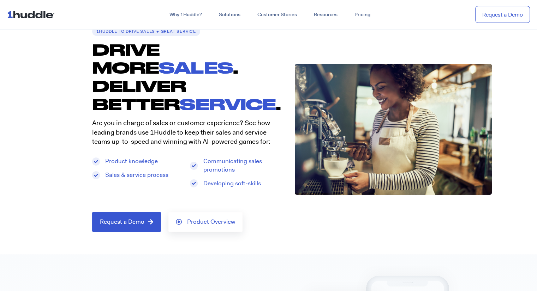
scroll to position [71, 0]
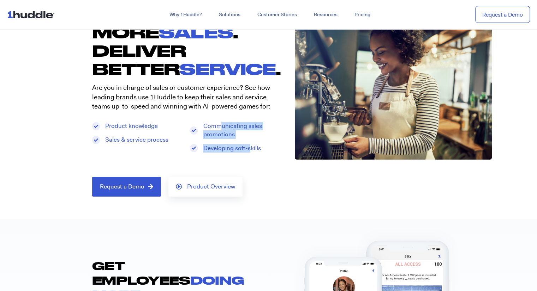
drag, startPoint x: 221, startPoint y: 109, endPoint x: 251, endPoint y: 134, distance: 39.6
click at [251, 134] on section "Product knowledge Sales & service process Communicating sales promotions Develo…" at bounding box center [190, 148] width 196 height 52
click at [254, 136] on section "Product knowledge Sales & service process Communicating sales promotions Develo…" at bounding box center [190, 148] width 196 height 52
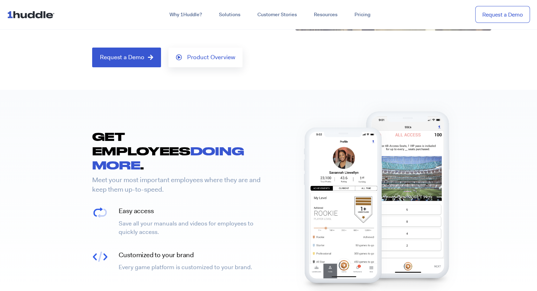
scroll to position [247, 0]
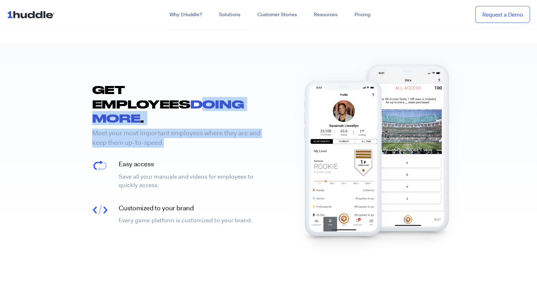
drag, startPoint x: 109, startPoint y: 80, endPoint x: 202, endPoint y: 117, distance: 100.1
click at [199, 115] on div "GET EMPLOYEES DOING MORE . Meet your most important employees where they are an…" at bounding box center [176, 156] width 183 height 146
click at [202, 129] on div "Meet your most important employees where they are and keep them up-to-speed." at bounding box center [180, 141] width 176 height 24
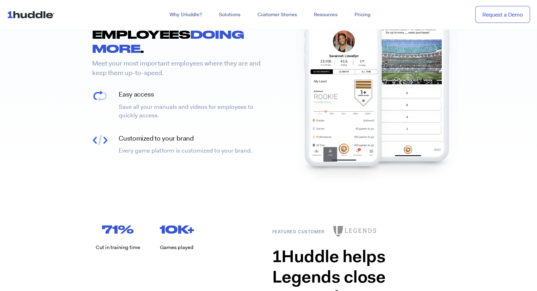
scroll to position [318, 0]
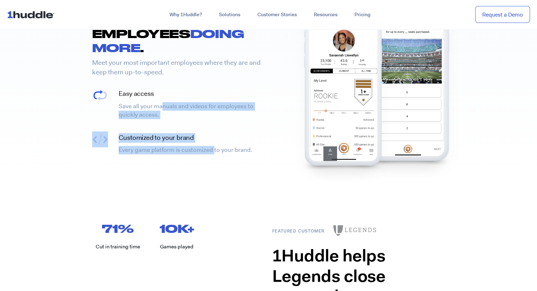
drag, startPoint x: 205, startPoint y: 116, endPoint x: 151, endPoint y: 66, distance: 73.4
click at [152, 67] on div "GET EMPLOYEES DOING MORE . Meet your most important employees where they are an…" at bounding box center [176, 85] width 183 height 146
click at [145, 89] on h4 "Easy access" at bounding box center [192, 94] width 146 height 10
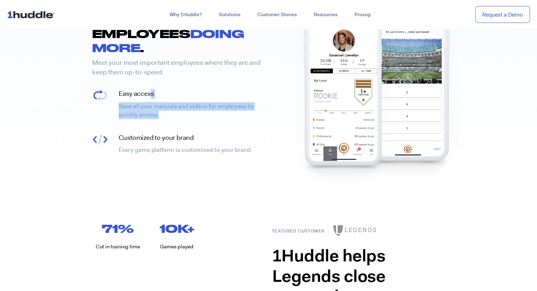
drag, startPoint x: 150, startPoint y: 60, endPoint x: 179, endPoint y: 96, distance: 46.7
click at [176, 93] on div "GET EMPLOYEES DOING MORE . Meet your most important employees where they are an…" at bounding box center [176, 85] width 183 height 146
click at [179, 96] on div "GET EMPLOYEES DOING MORE . Meet your most important employees where they are an…" at bounding box center [176, 85] width 183 height 146
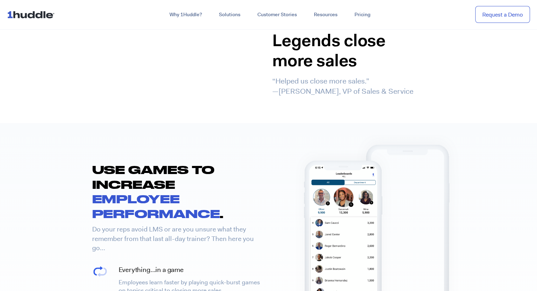
scroll to position [565, 0]
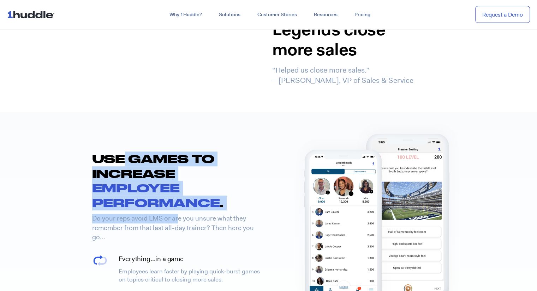
drag, startPoint x: 136, startPoint y: 134, endPoint x: 178, endPoint y: 185, distance: 65.4
click at [178, 185] on div "USE GAMES TO INCREASE EMPLOYEE PERFORMANCE . Do your reps avoid LMS or are you …" at bounding box center [176, 242] width 183 height 180
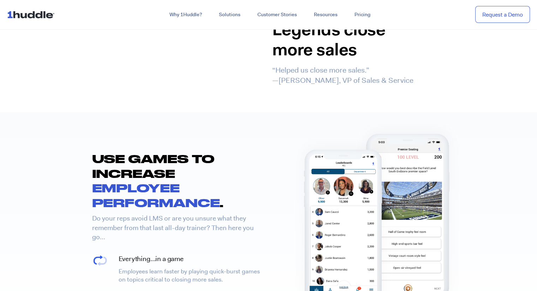
click at [182, 214] on p "Do your reps avoid LMS or are you unsure what they remember from that last all-…" at bounding box center [177, 228] width 171 height 28
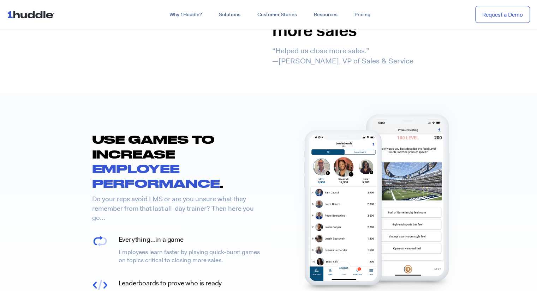
scroll to position [635, 0]
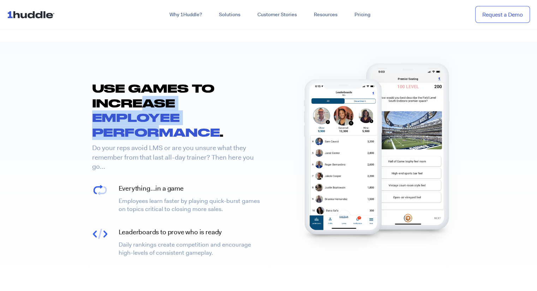
drag, startPoint x: 127, startPoint y: 64, endPoint x: 173, endPoint y: 125, distance: 76.4
click at [171, 124] on div "USE GAMES TO INCREASE EMPLOYEE PERFORMANCE . Do your reps avoid LMS or are you …" at bounding box center [176, 171] width 183 height 180
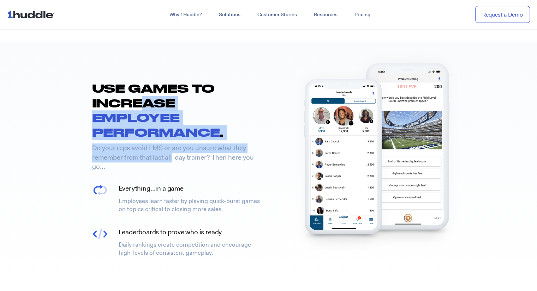
click at [177, 144] on p "Do your reps avoid LMS or are you unsure what they remember from that last all-…" at bounding box center [177, 158] width 171 height 28
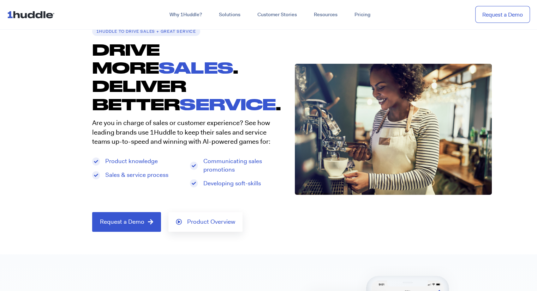
scroll to position [0, 0]
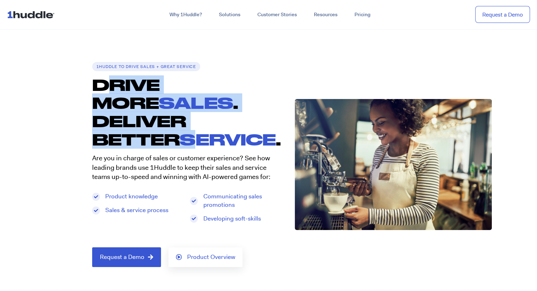
drag, startPoint x: 115, startPoint y: 90, endPoint x: 209, endPoint y: 137, distance: 104.6
click at [207, 136] on div "1Huddle to DRIVE SALES + GREAT SERVICE DRIVE MORE SALES . DELIVER BETTER SERVIC…" at bounding box center [186, 164] width 203 height 205
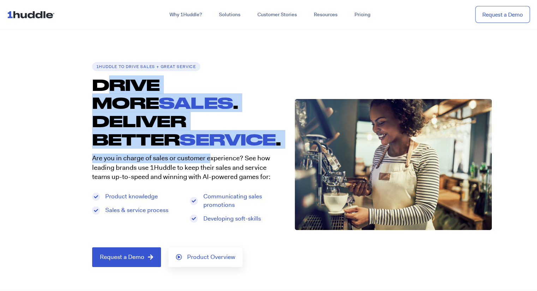
click at [209, 154] on p "Are you in charge of sales or customer experience? See how leading brands use 1…" at bounding box center [186, 168] width 189 height 28
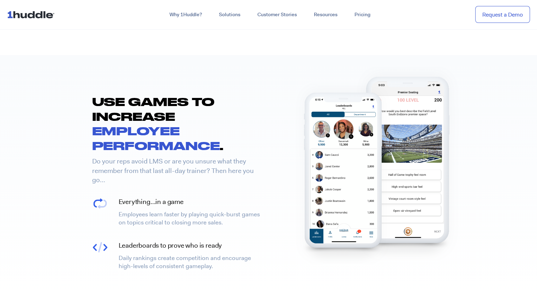
scroll to position [635, 0]
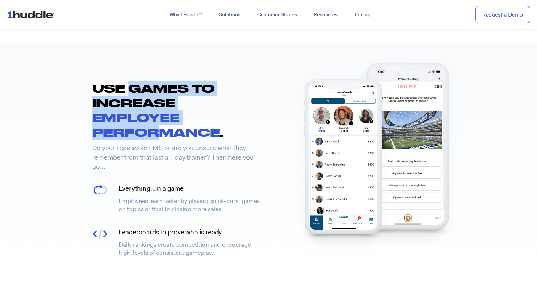
drag, startPoint x: 123, startPoint y: 60, endPoint x: 164, endPoint y: 109, distance: 63.9
click at [164, 109] on div "USE GAMES TO INCREASE EMPLOYEE PERFORMANCE . Do your reps avoid LMS or are you …" at bounding box center [176, 171] width 183 height 180
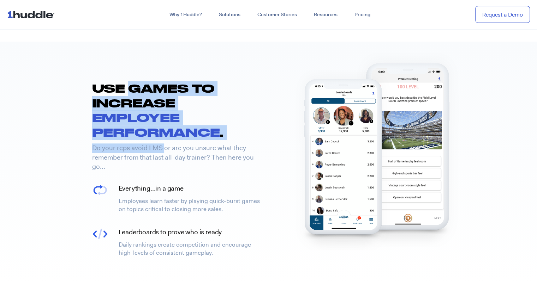
click at [164, 109] on div "USE GAMES TO INCREASE EMPLOYEE PERFORMANCE . Do your reps avoid LMS or are you …" at bounding box center [176, 171] width 183 height 180
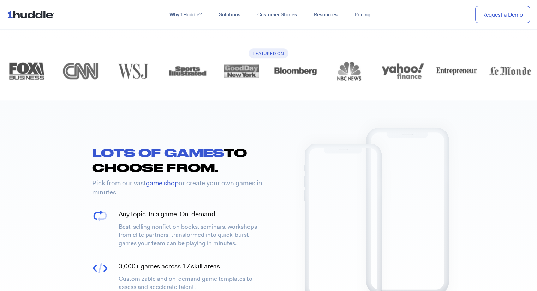
scroll to position [882, 0]
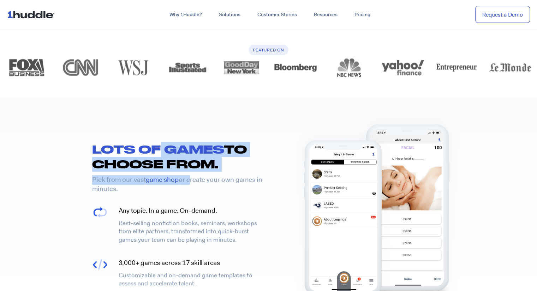
drag, startPoint x: 159, startPoint y: 113, endPoint x: 190, endPoint y: 159, distance: 55.3
click at [189, 157] on div "LOTS OF GAMES TO CHOOSE FROM. Pick from our vast game shop or create your own g…" at bounding box center [176, 217] width 183 height 150
click at [191, 175] on div "Pick from our vast game shop or create your own games in minutes." at bounding box center [180, 187] width 176 height 24
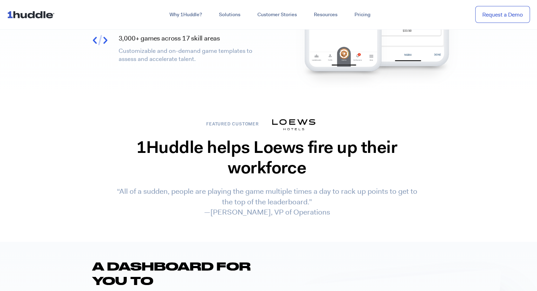
scroll to position [1129, 0]
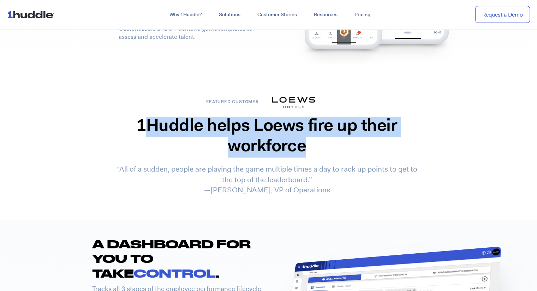
drag, startPoint x: 183, startPoint y: 98, endPoint x: 379, endPoint y: 130, distance: 198.0
click at [375, 129] on div "1Huddle helps Loews fire up their workforce “All of a sudden, people are playin…" at bounding box center [267, 156] width 312 height 86
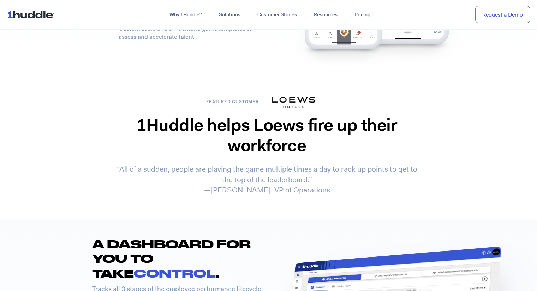
click at [380, 130] on div "1Huddle helps Loews fire up their workforce “All of a sudden, people are playin…" at bounding box center [267, 156] width 312 height 86
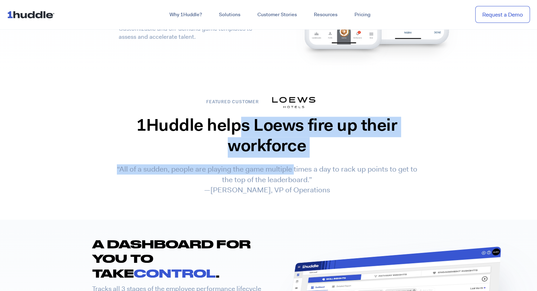
drag, startPoint x: 244, startPoint y: 99, endPoint x: 297, endPoint y: 140, distance: 66.9
click at [295, 137] on div "1Huddle helps Loews fire up their workforce “All of a sudden, people are playin…" at bounding box center [267, 156] width 312 height 86
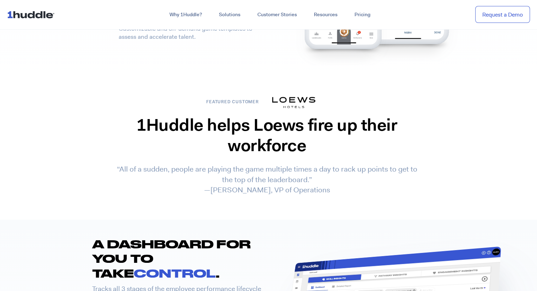
click at [297, 164] on p "“All of a sudden, people are playing the game multiple times a day to rack up p…" at bounding box center [267, 179] width 304 height 31
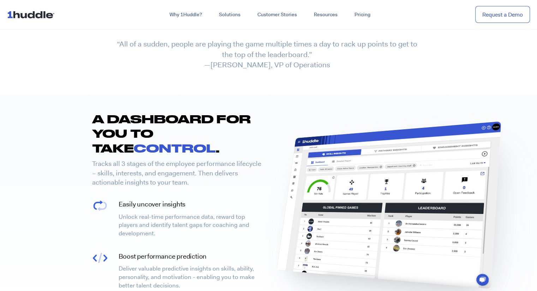
scroll to position [1270, 0]
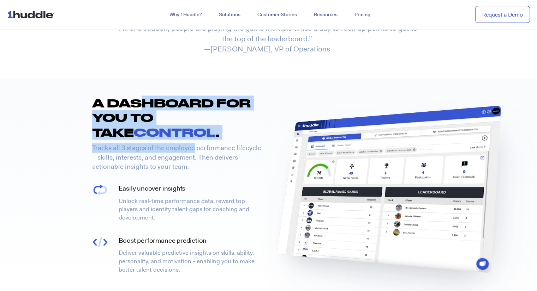
drag, startPoint x: 136, startPoint y: 76, endPoint x: 194, endPoint y: 113, distance: 68.5
click at [193, 111] on div "A DASHBOARD FOR YOU TO TAKE CONTROL . Tracks all 3 stages of the employee perfo…" at bounding box center [176, 187] width 183 height 182
click at [194, 143] on p "Tracks all 3 stages of the employee performance lifecycle – skills, interests, …" at bounding box center [177, 157] width 171 height 28
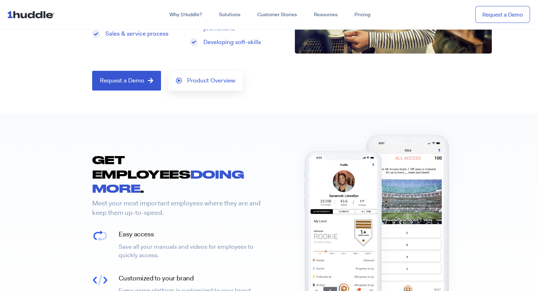
scroll to position [176, 0]
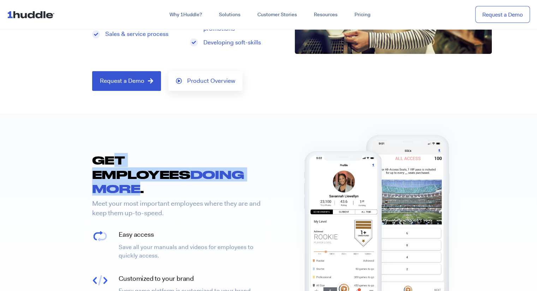
drag, startPoint x: 111, startPoint y: 143, endPoint x: 203, endPoint y: 154, distance: 92.4
click at [203, 154] on h2 "GET EMPLOYEES DOING MORE ." at bounding box center [171, 174] width 159 height 43
click at [208, 159] on h2 "GET EMPLOYEES DOING MORE ." at bounding box center [171, 174] width 159 height 43
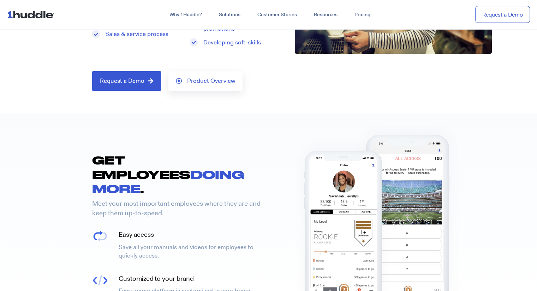
click at [92, 153] on h2 "GET EMPLOYEES DOING MORE ." at bounding box center [171, 174] width 159 height 43
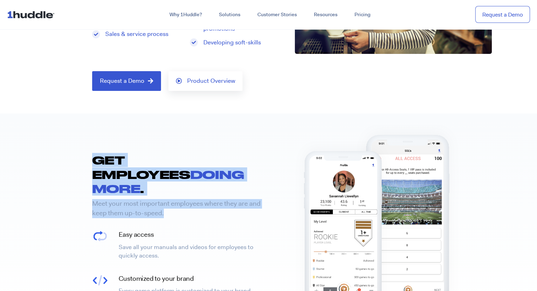
drag, startPoint x: 92, startPoint y: 145, endPoint x: 165, endPoint y: 179, distance: 80.7
click at [164, 178] on div "GET EMPLOYEES DOING MORE . Meet your most important employees where they are an…" at bounding box center [176, 226] width 183 height 146
click at [171, 199] on p "Meet your most important employees where they are and keep them up-to-speed." at bounding box center [177, 208] width 171 height 19
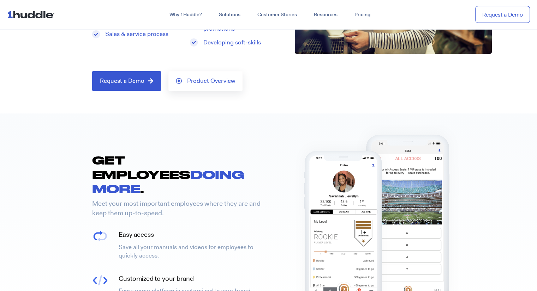
click at [200, 199] on p "Meet your most important employees where they are and keep them up-to-speed." at bounding box center [177, 208] width 171 height 19
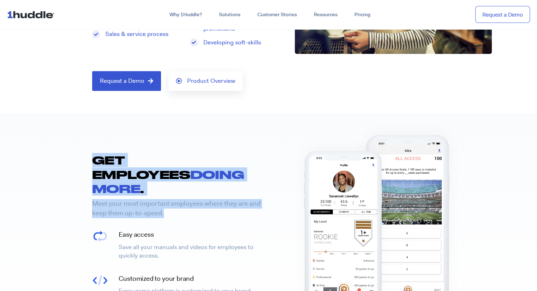
drag, startPoint x: 200, startPoint y: 176, endPoint x: 168, endPoint y: 146, distance: 43.4
click at [168, 153] on div "GET EMPLOYEES DOING MORE . Meet your most important employees where they are an…" at bounding box center [176, 226] width 183 height 146
click at [168, 153] on h2 "GET EMPLOYEES DOING MORE ." at bounding box center [171, 174] width 159 height 43
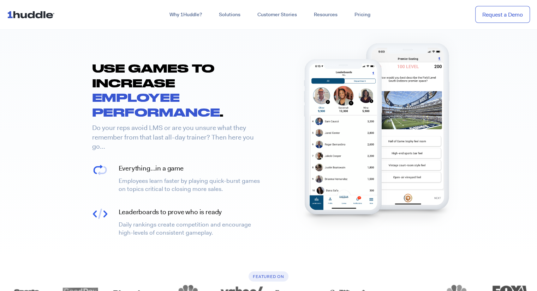
scroll to position [670, 0]
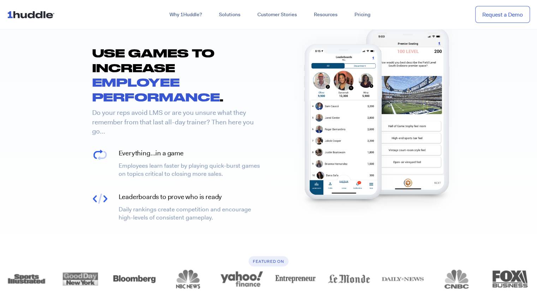
click at [217, 162] on p "Employees learn faster by playing quick-burst games on topics critical to closi…" at bounding box center [192, 170] width 146 height 17
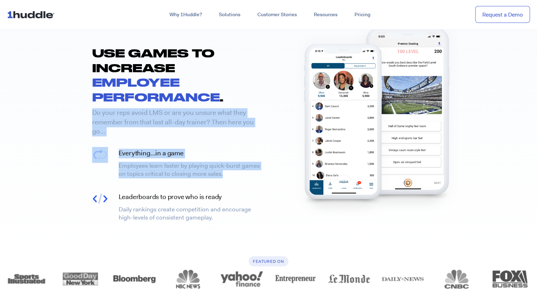
drag, startPoint x: 217, startPoint y: 134, endPoint x: 198, endPoint y: 82, distance: 56.2
click at [199, 85] on div "USE GAMES TO INCREASE EMPLOYEE PERFORMANCE . Do your reps avoid LMS or are you …" at bounding box center [176, 136] width 183 height 180
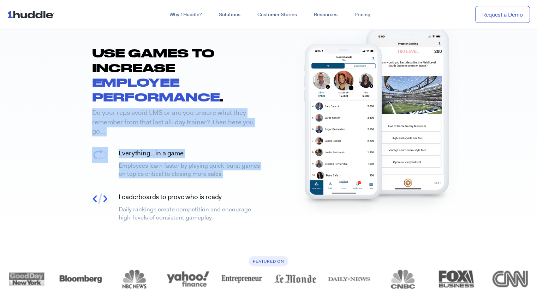
click at [196, 108] on p "Do your reps avoid LMS or are you unsure what they remember from that last all-…" at bounding box center [177, 122] width 171 height 28
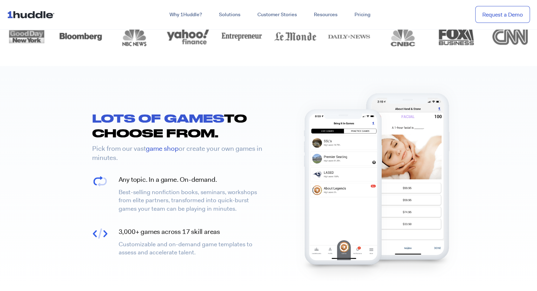
scroll to position [917, 0]
